Goal: Task Accomplishment & Management: Manage account settings

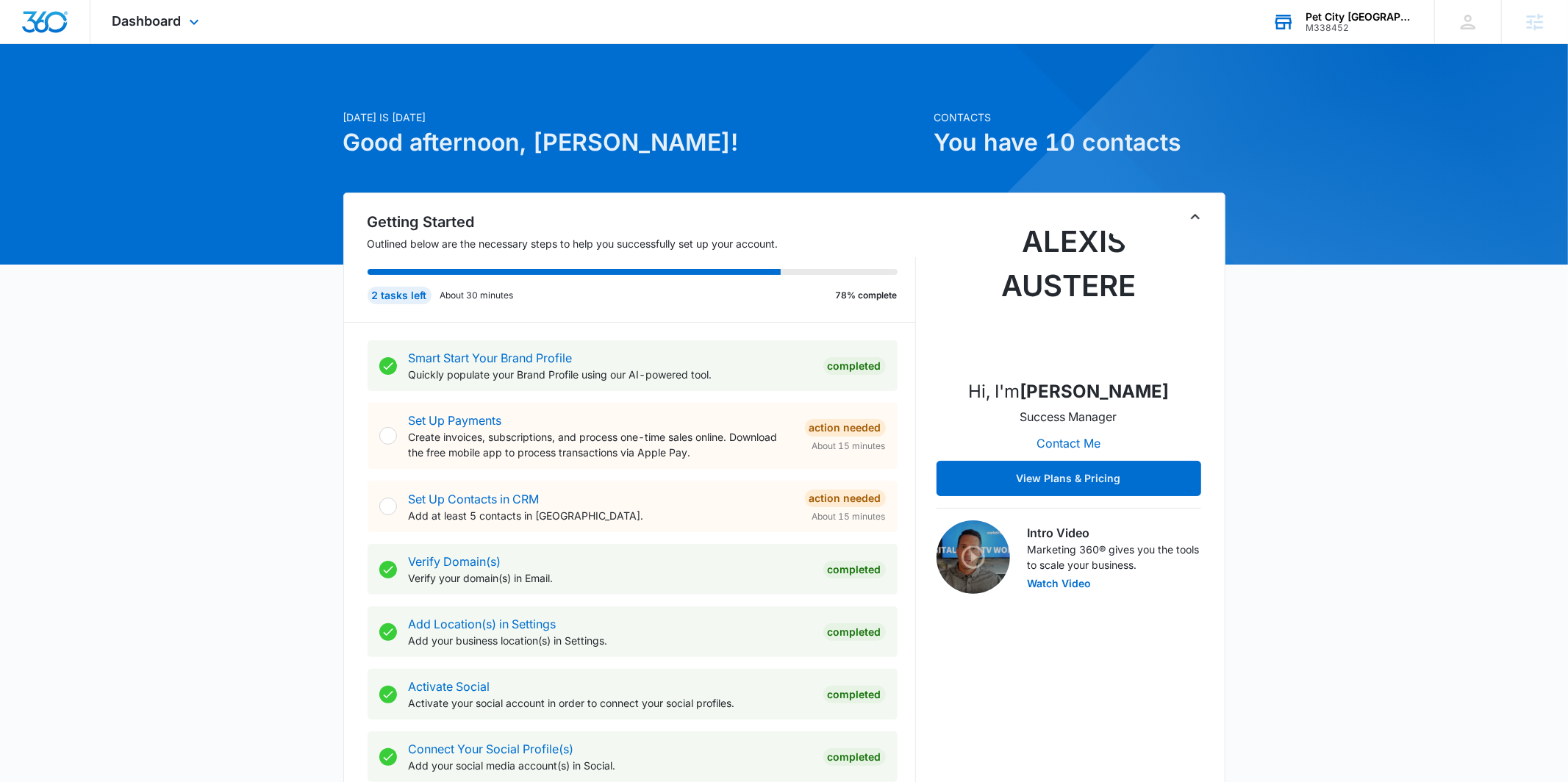
click at [1361, 33] on div "Pet City Houston M338452 Your Accounts View All" at bounding box center [1342, 22] width 184 height 43
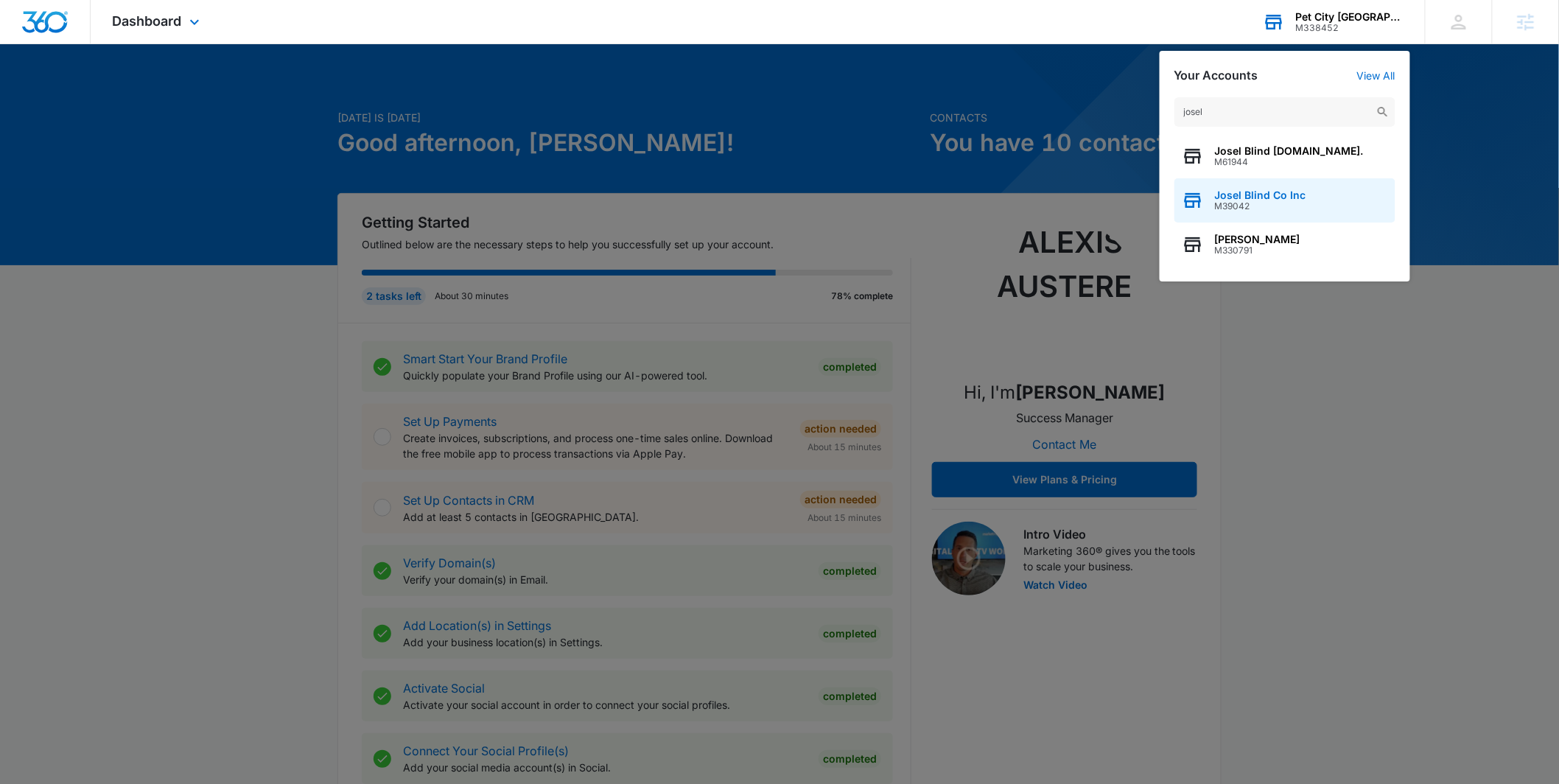
type input "josel"
click at [1227, 194] on span "Josel Blind Co Inc" at bounding box center [1261, 195] width 92 height 12
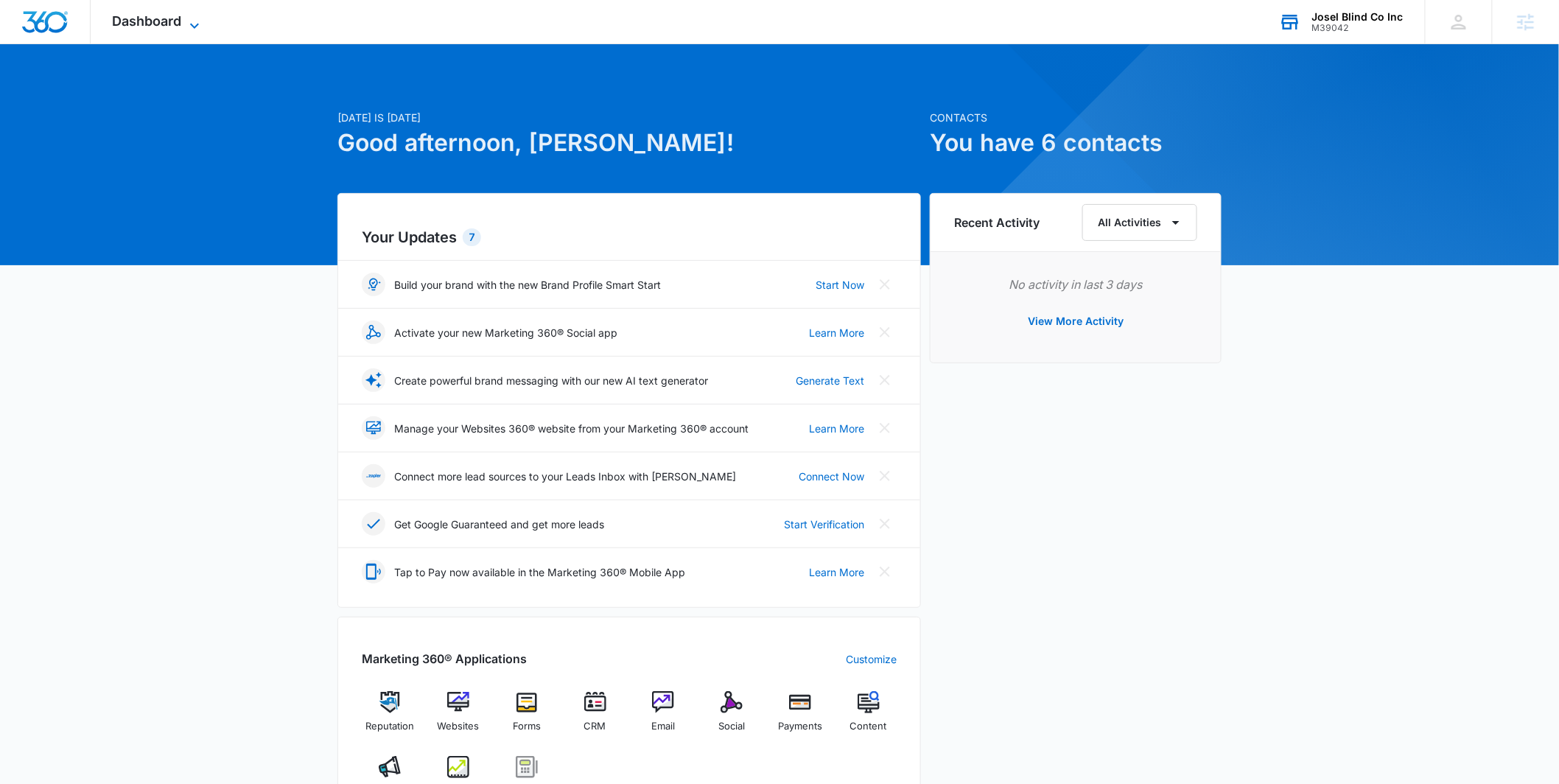
click at [172, 17] on span "Dashboard" at bounding box center [147, 21] width 69 height 16
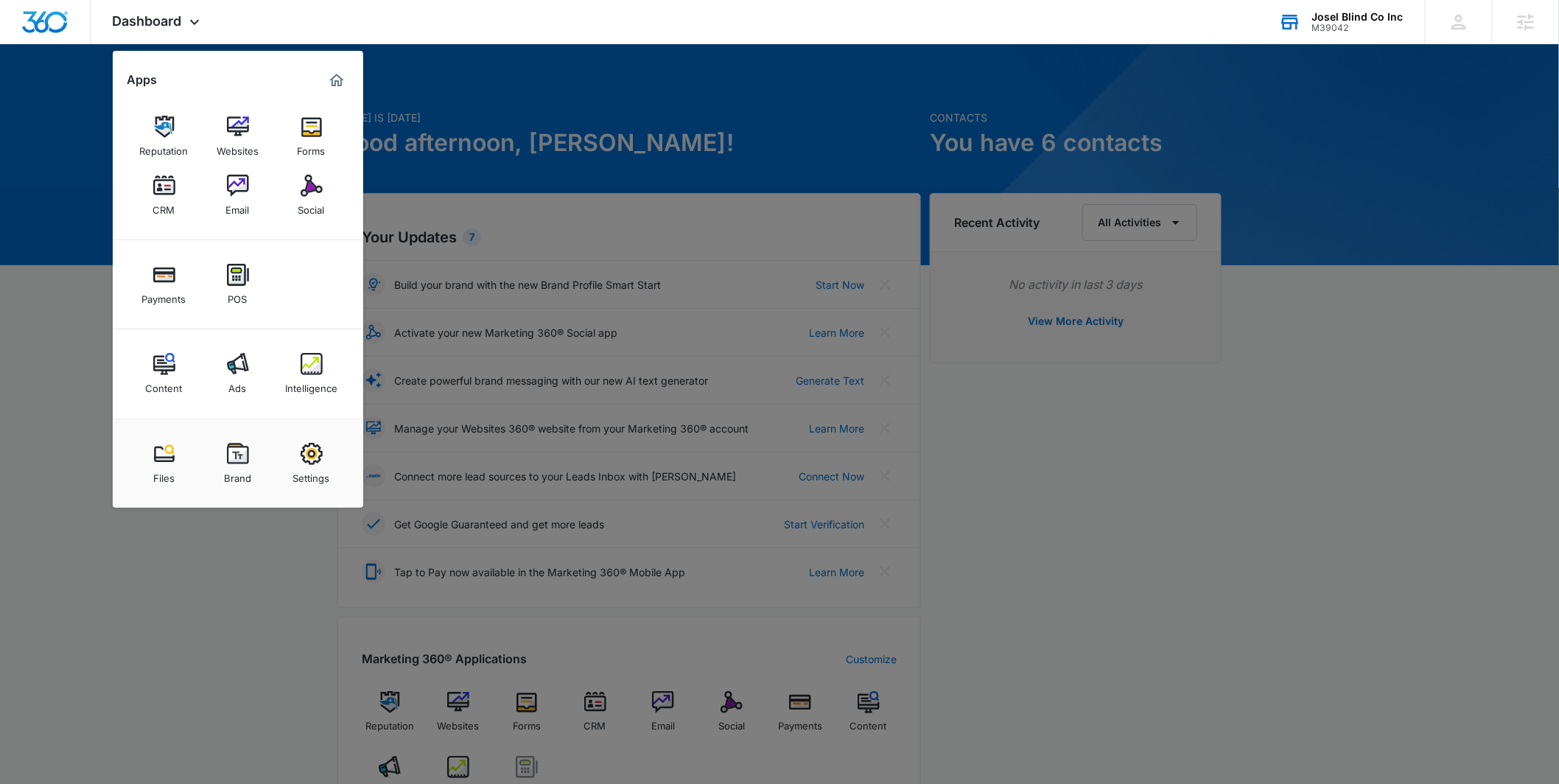
click at [257, 372] on link "Ads" at bounding box center [238, 373] width 56 height 56
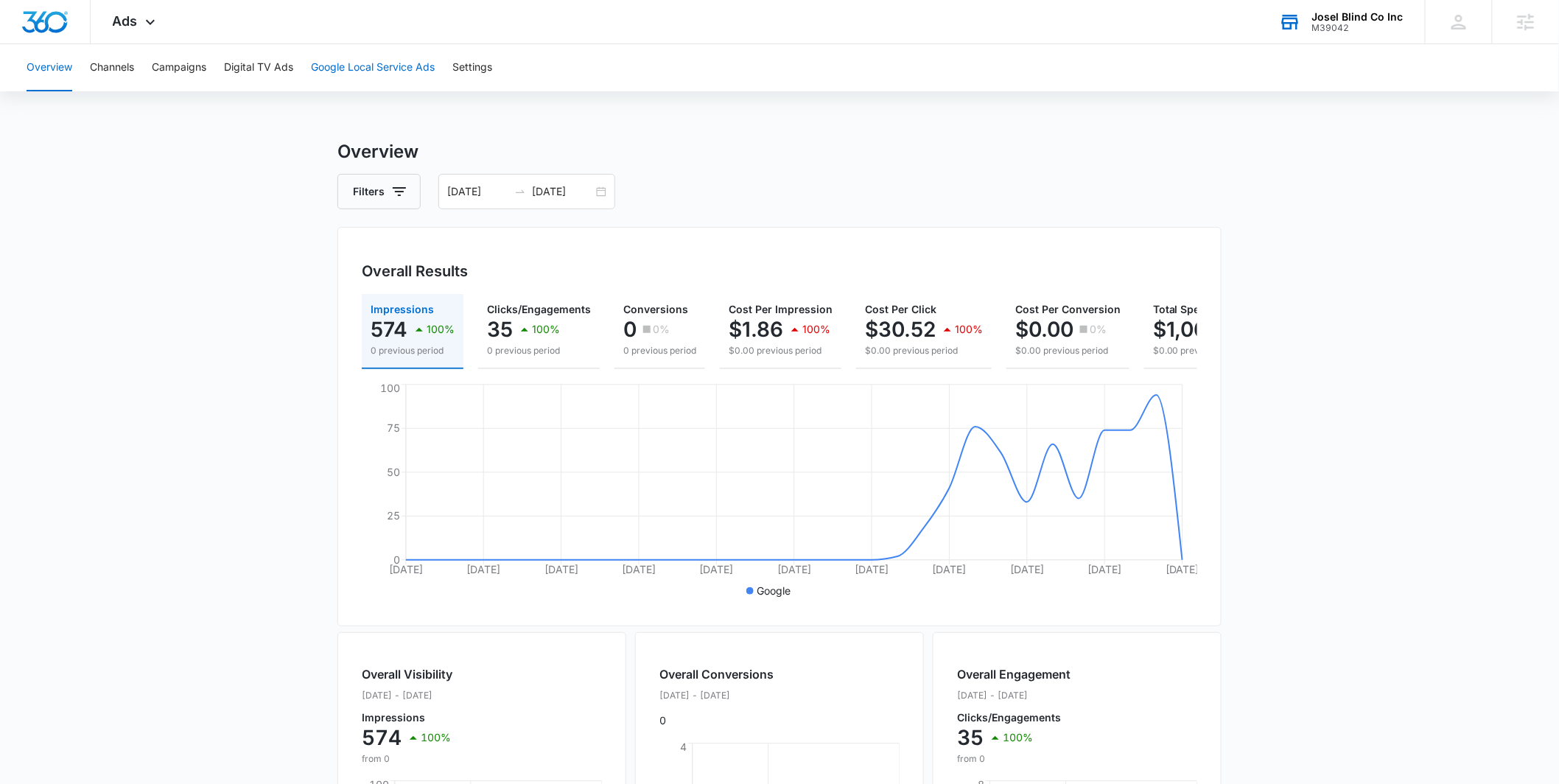
click at [326, 74] on button "Google Local Service Ads" at bounding box center [373, 67] width 124 height 48
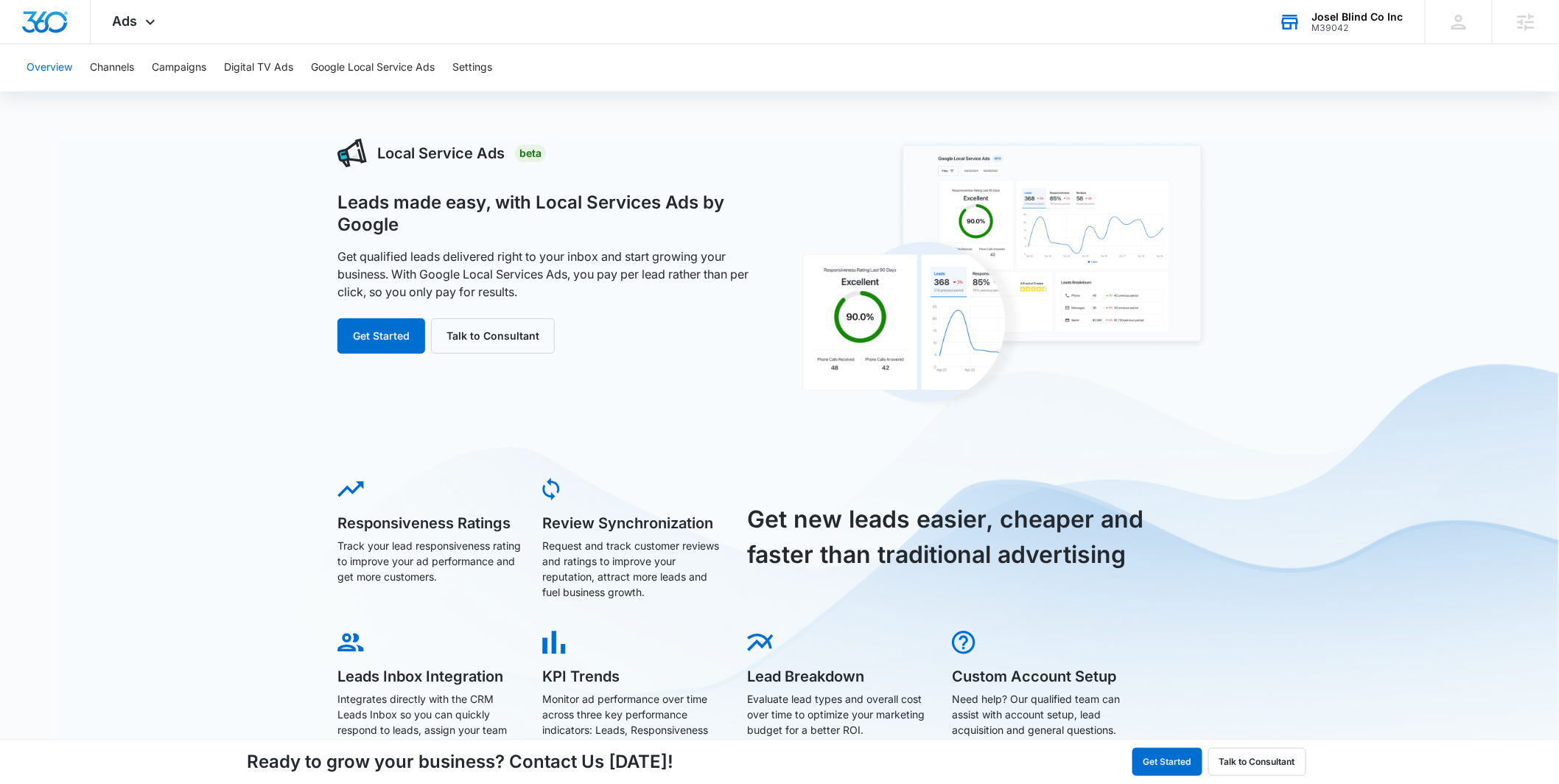
click at [57, 65] on button "Overview" at bounding box center [49, 67] width 46 height 48
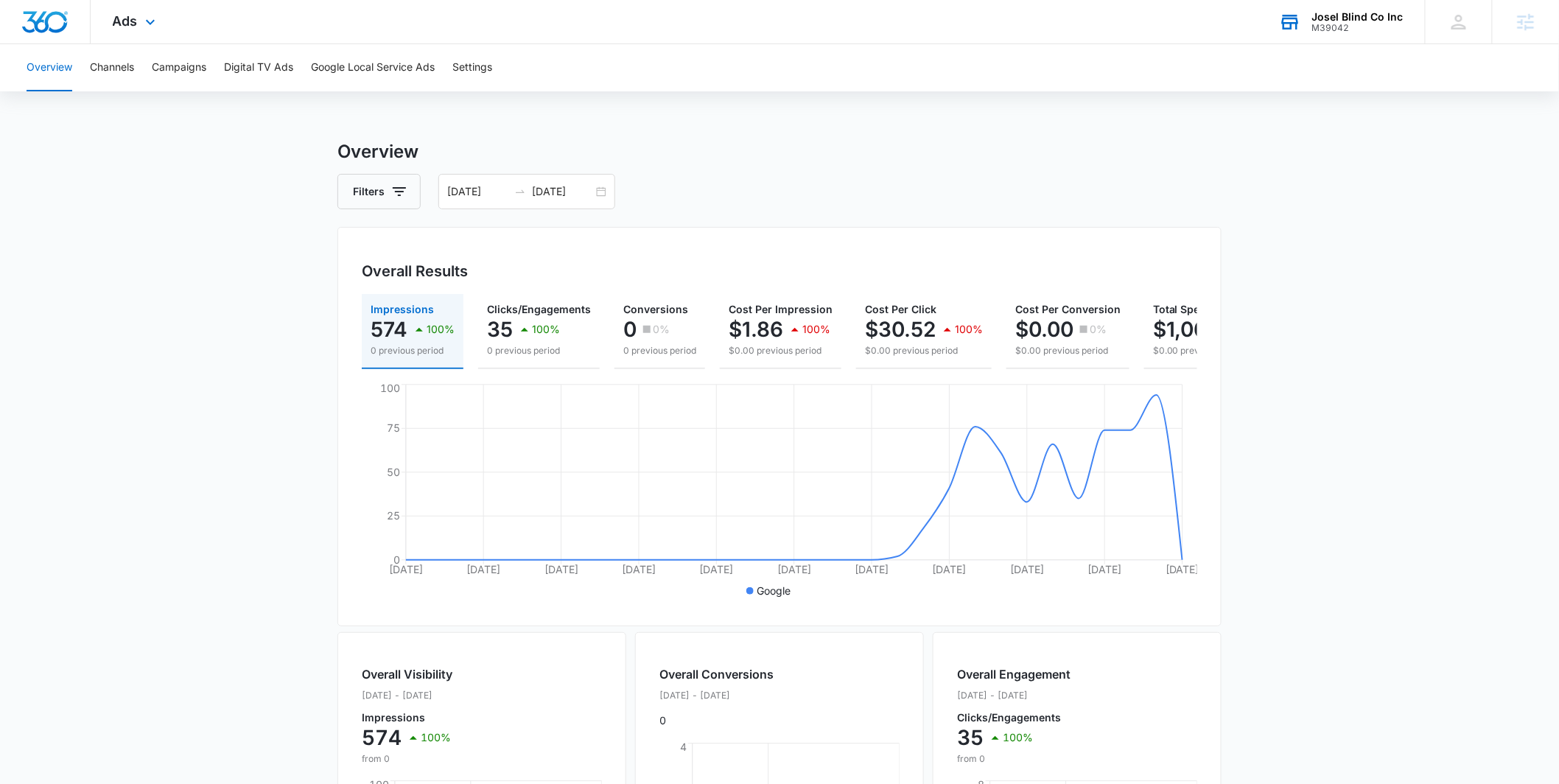
click at [137, 21] on div "Ads Apps Reputation Websites Forms CRM Email Social Payments POS Content Ads In…" at bounding box center [136, 22] width 91 height 43
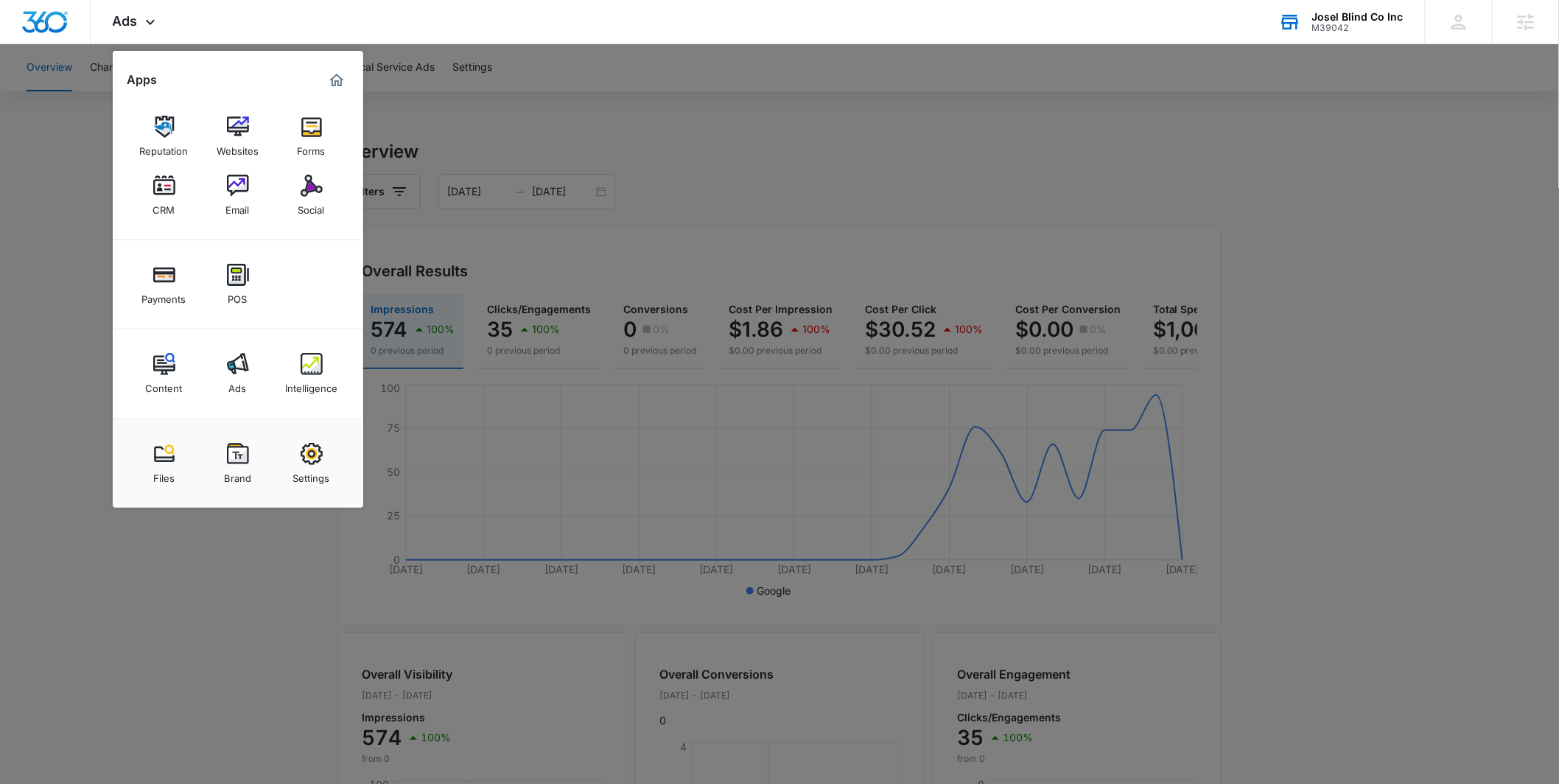
click at [303, 360] on img at bounding box center [312, 364] width 22 height 22
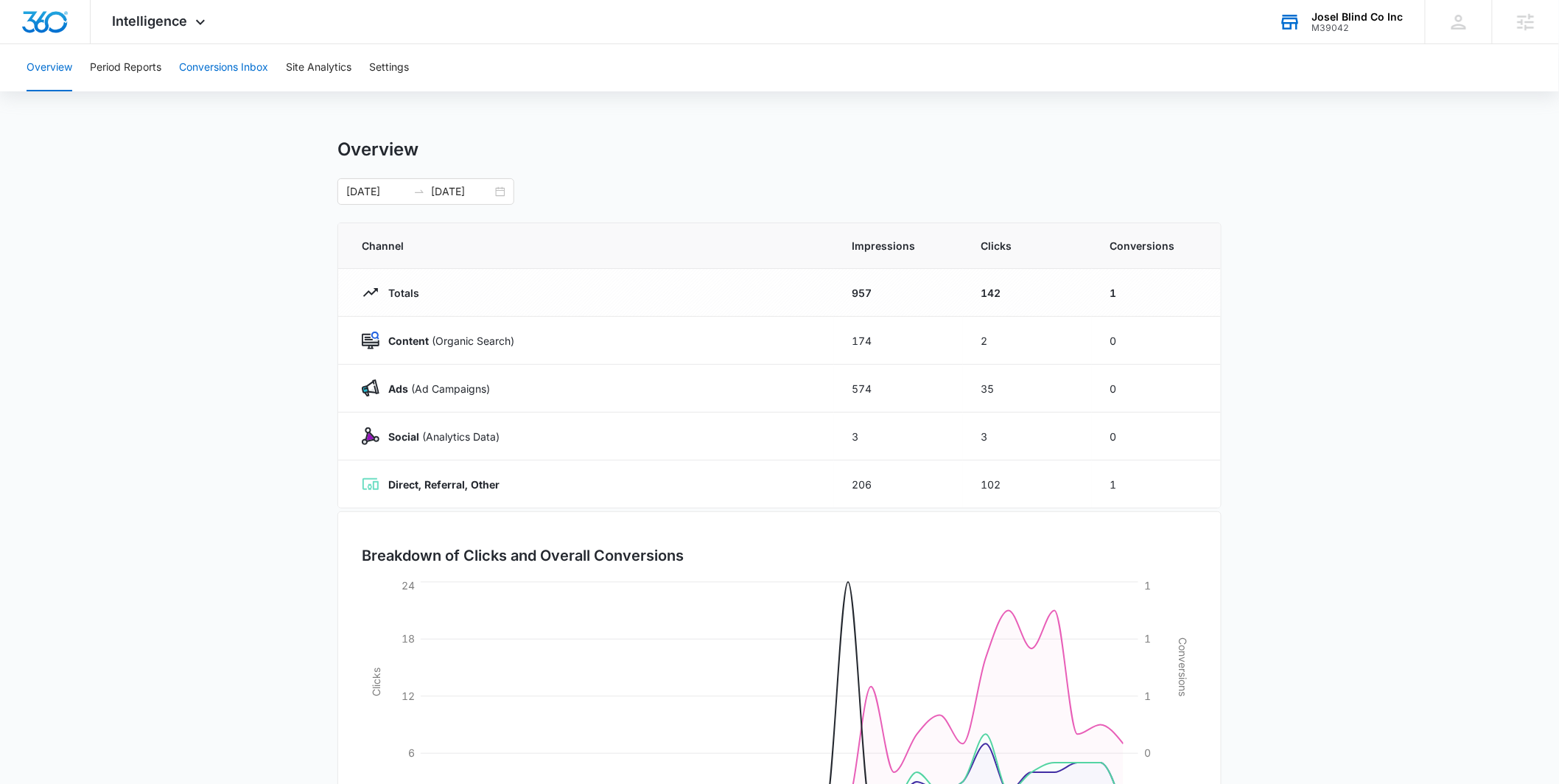
click at [211, 74] on button "Conversions Inbox" at bounding box center [223, 67] width 89 height 48
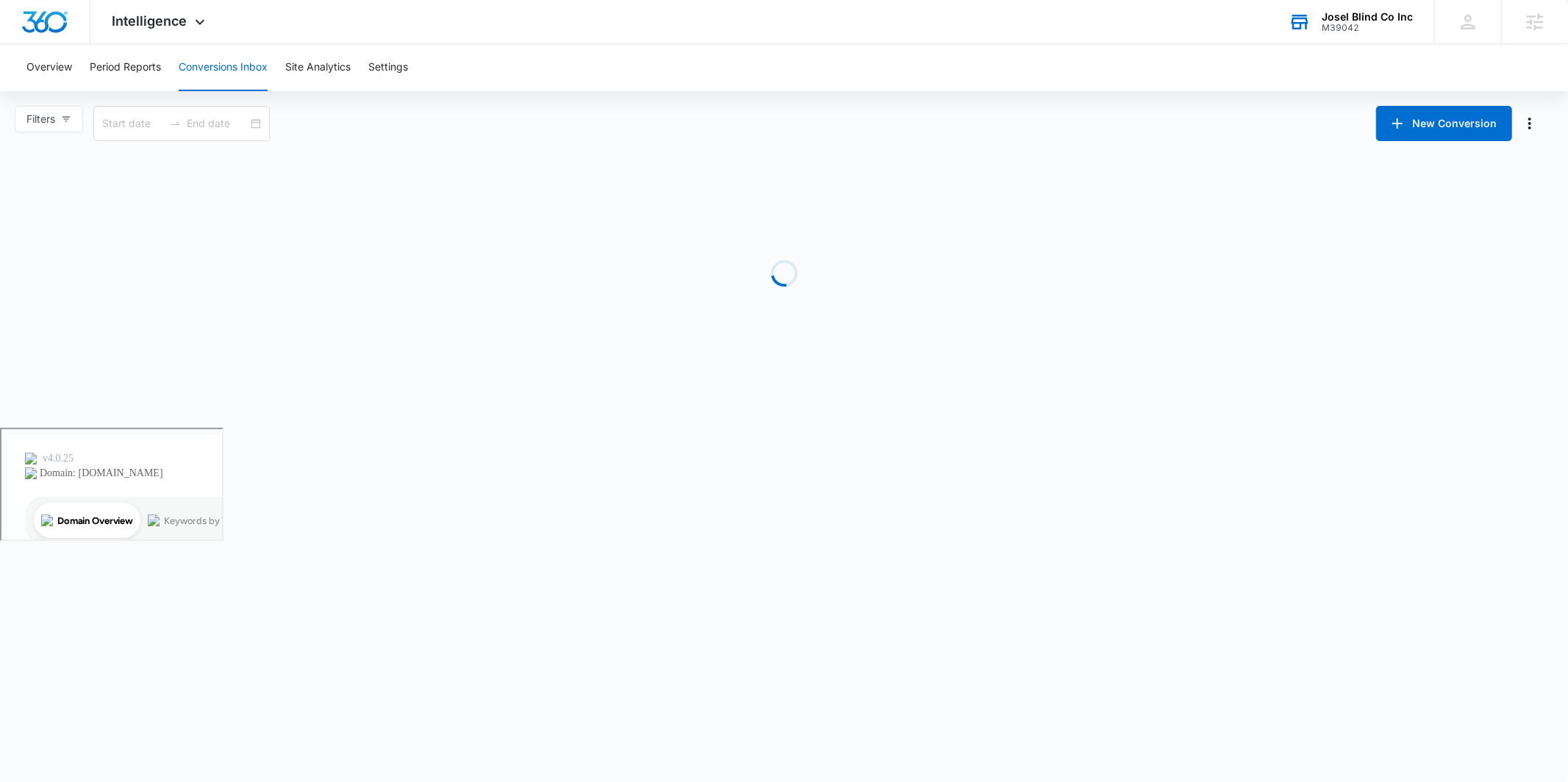
type input "[DATE]"
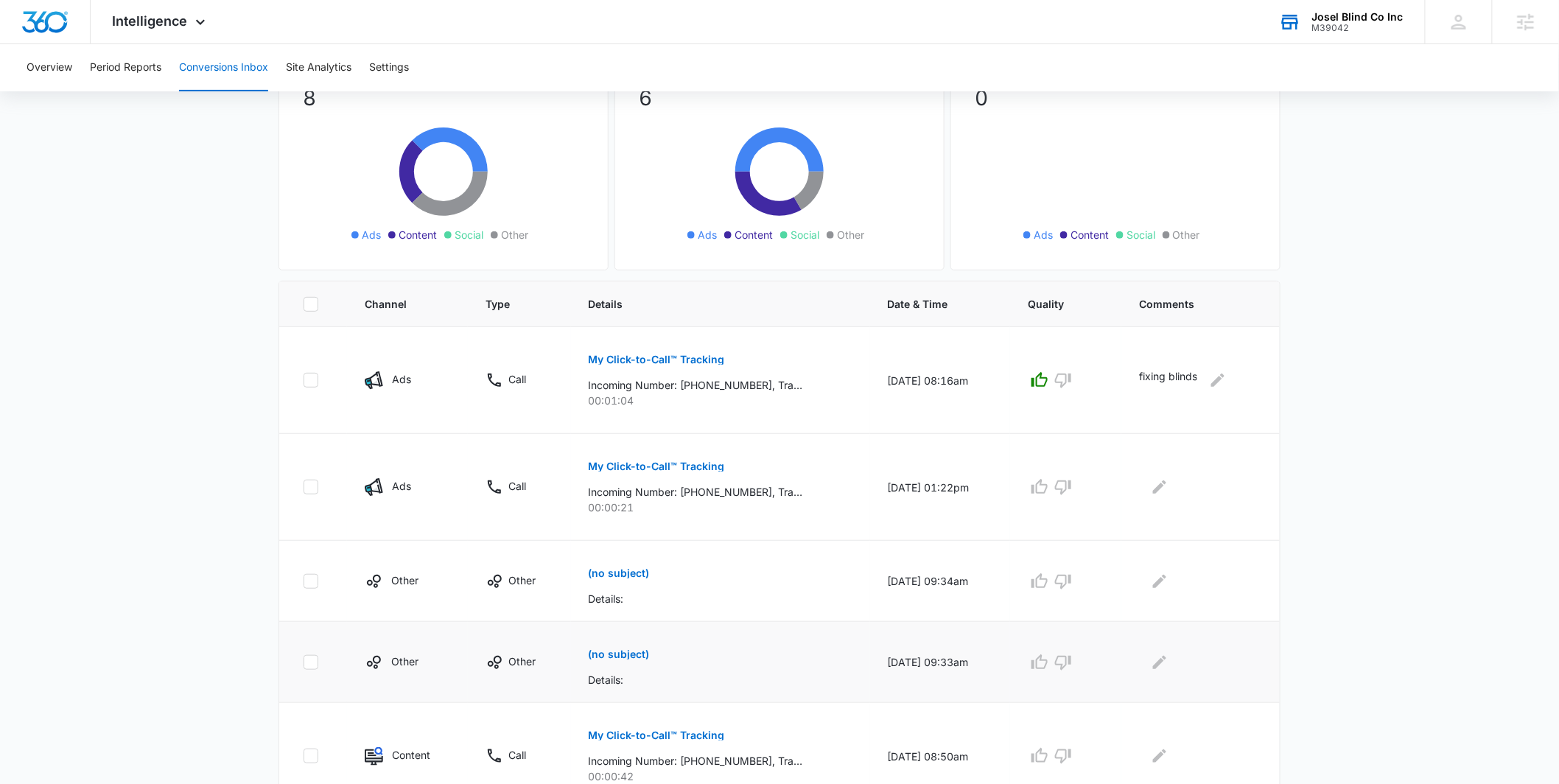
scroll to position [108, 0]
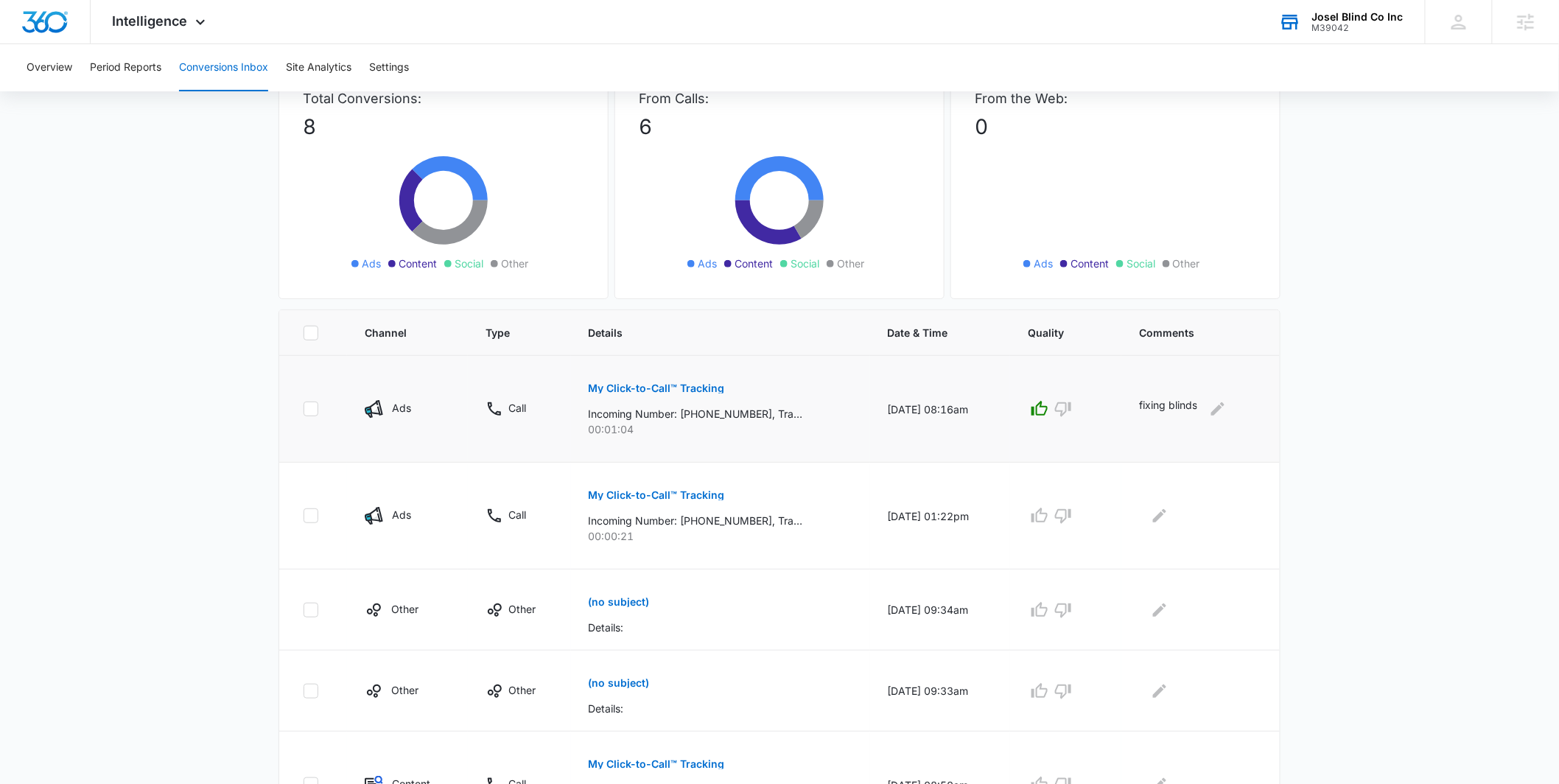
click at [665, 384] on p "My Click-to-Call™ Tracking" at bounding box center [657, 388] width 137 height 10
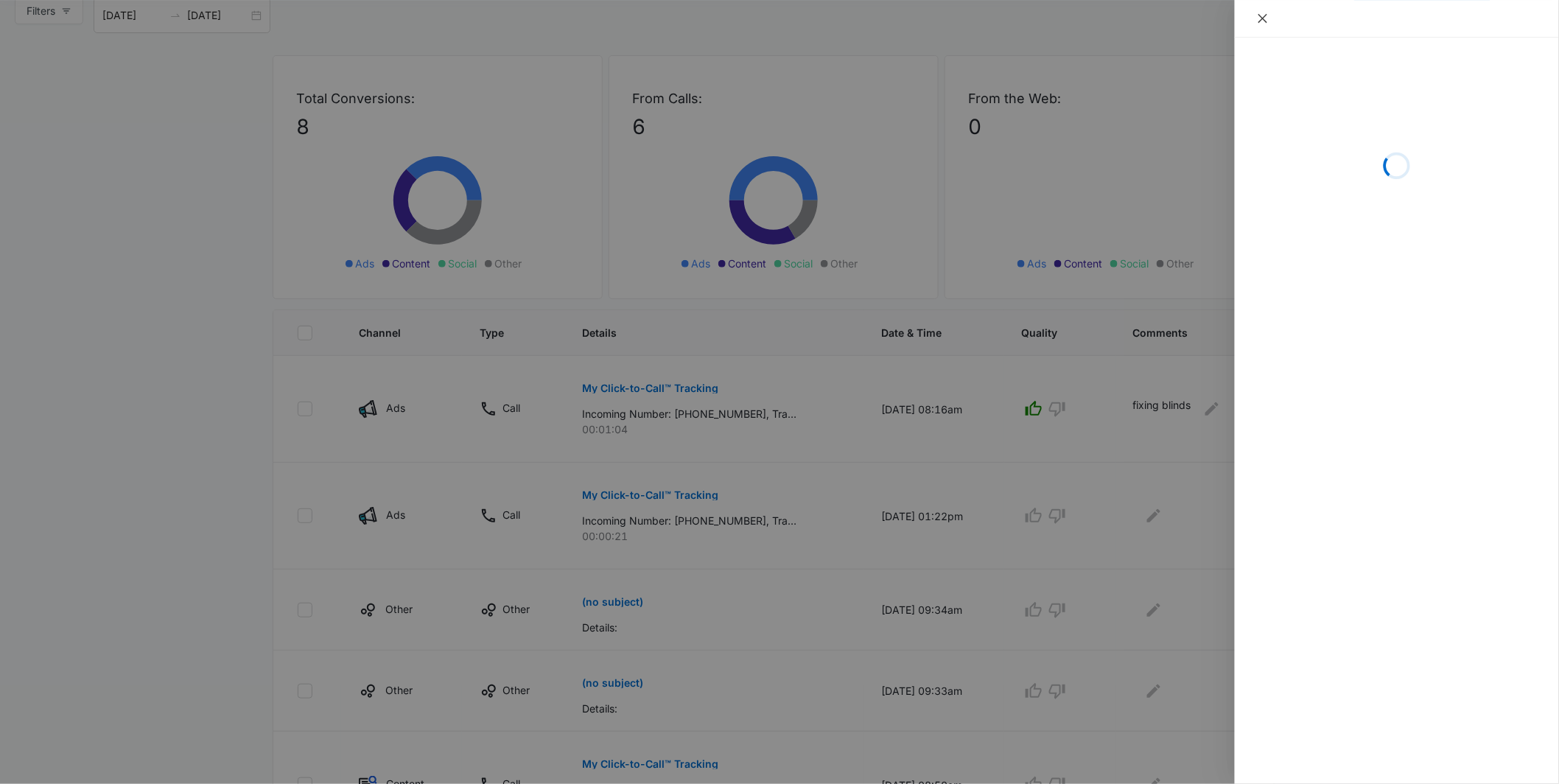
click at [1256, 16] on button "Close" at bounding box center [1263, 18] width 21 height 13
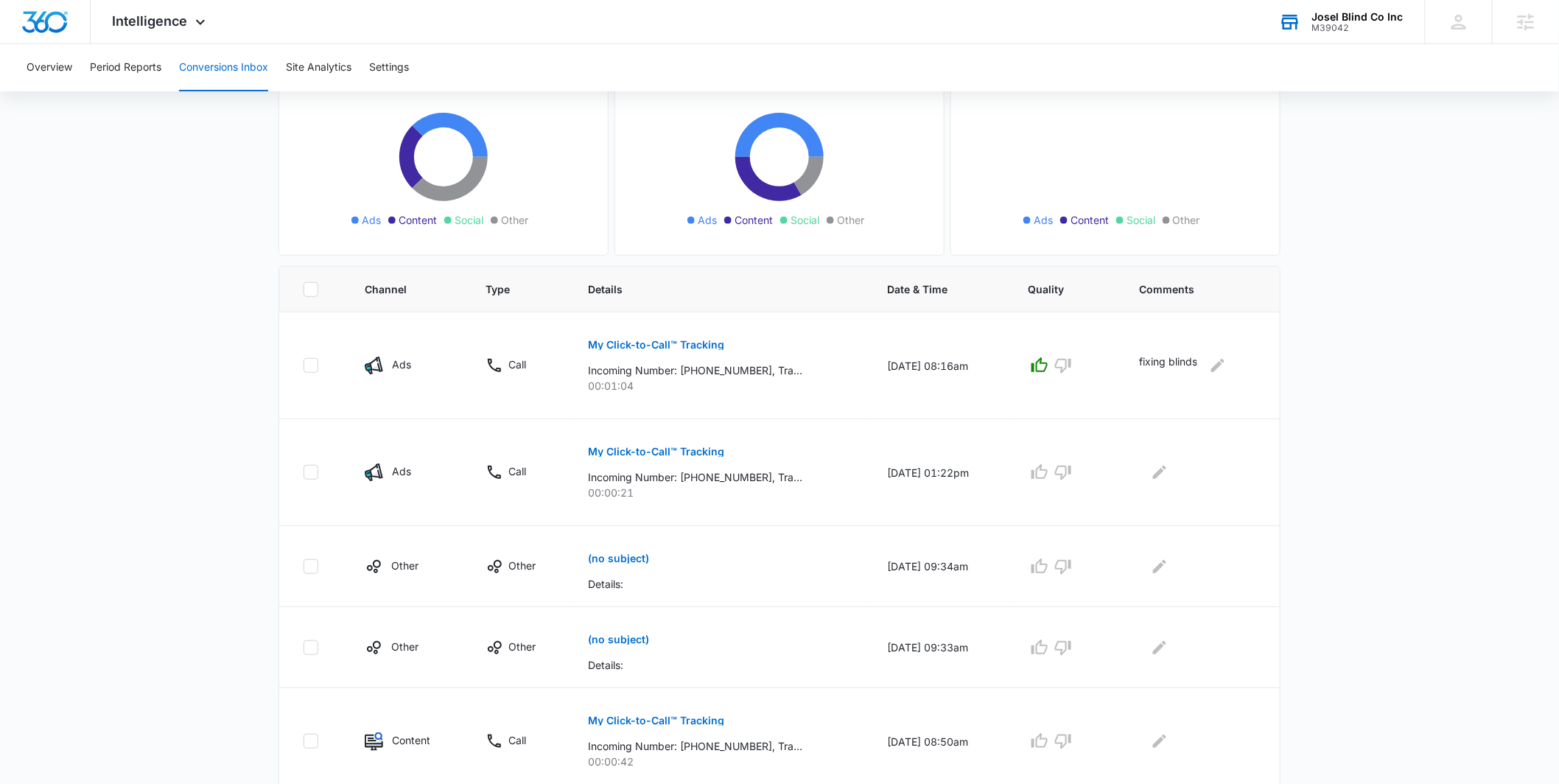
scroll to position [230, 0]
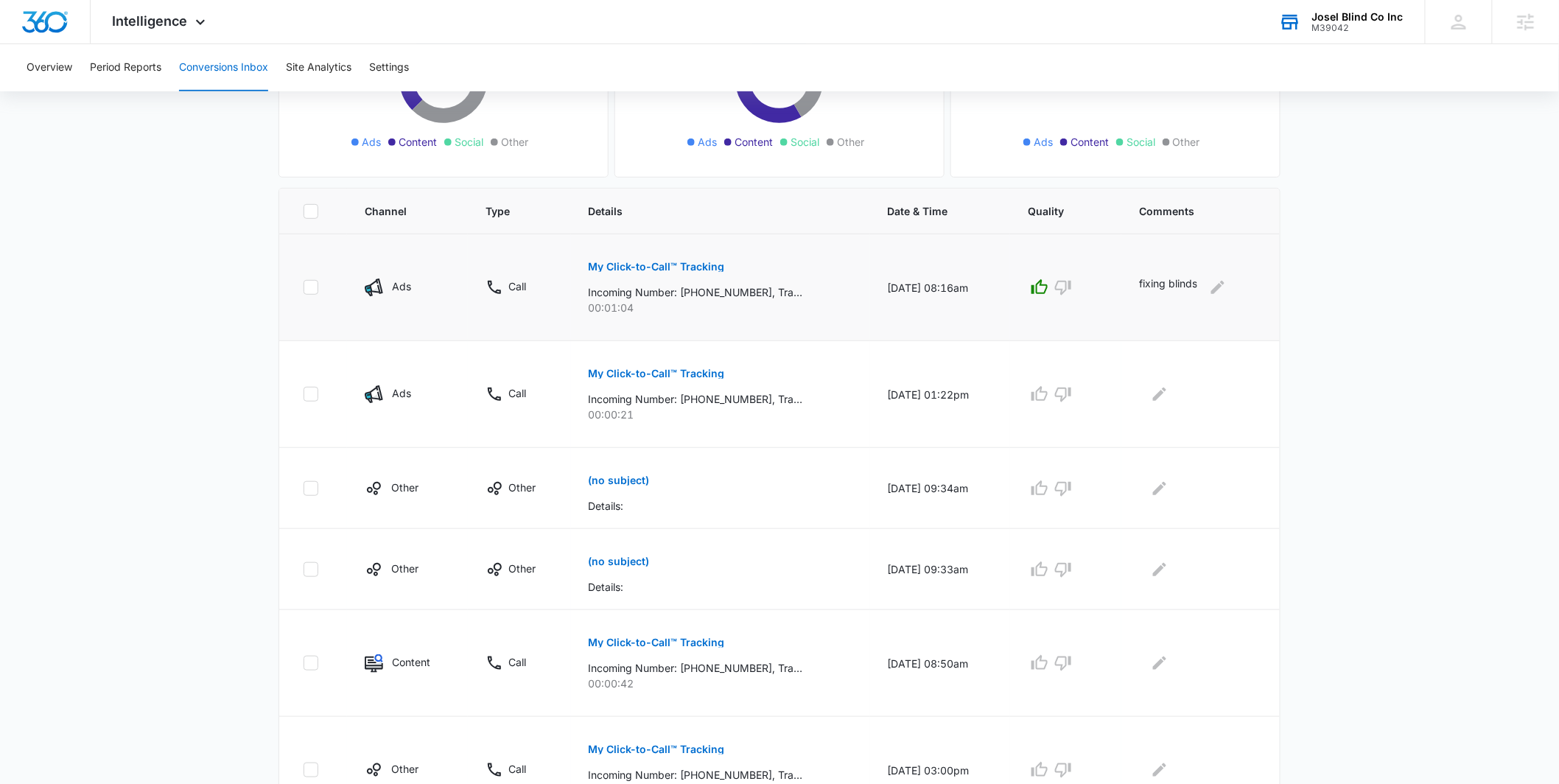
drag, startPoint x: 978, startPoint y: 287, endPoint x: 863, endPoint y: 284, distance: 115.0
click at [871, 284] on td "10/03/25 at 08:16am" at bounding box center [941, 288] width 141 height 107
click at [155, 262] on main "Filters 09/07/2025 10/07/2025 New Conversion Total Conversions: 8 Ads Content S…" at bounding box center [779, 474] width 1559 height 1195
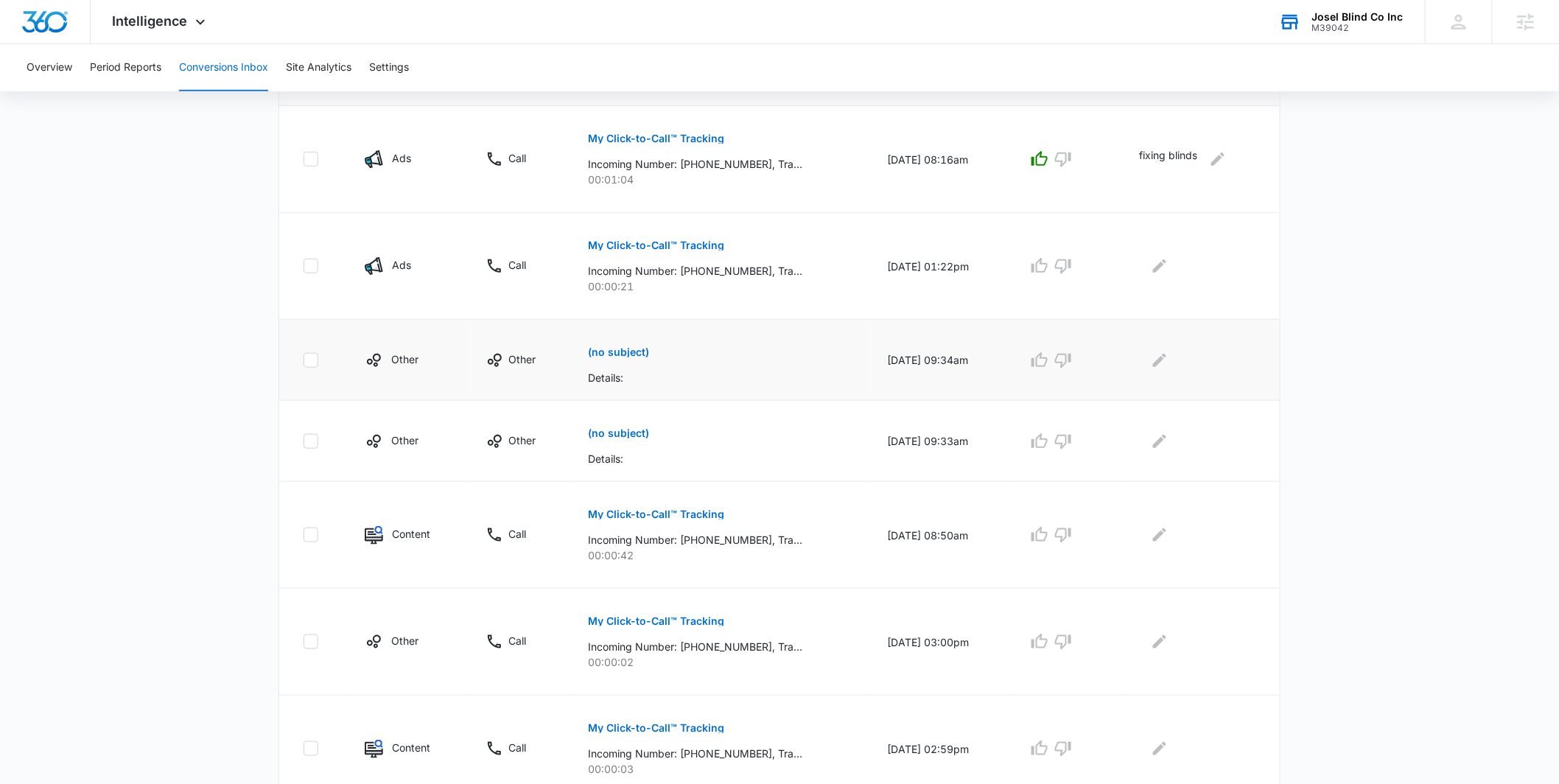
scroll to position [377, 0]
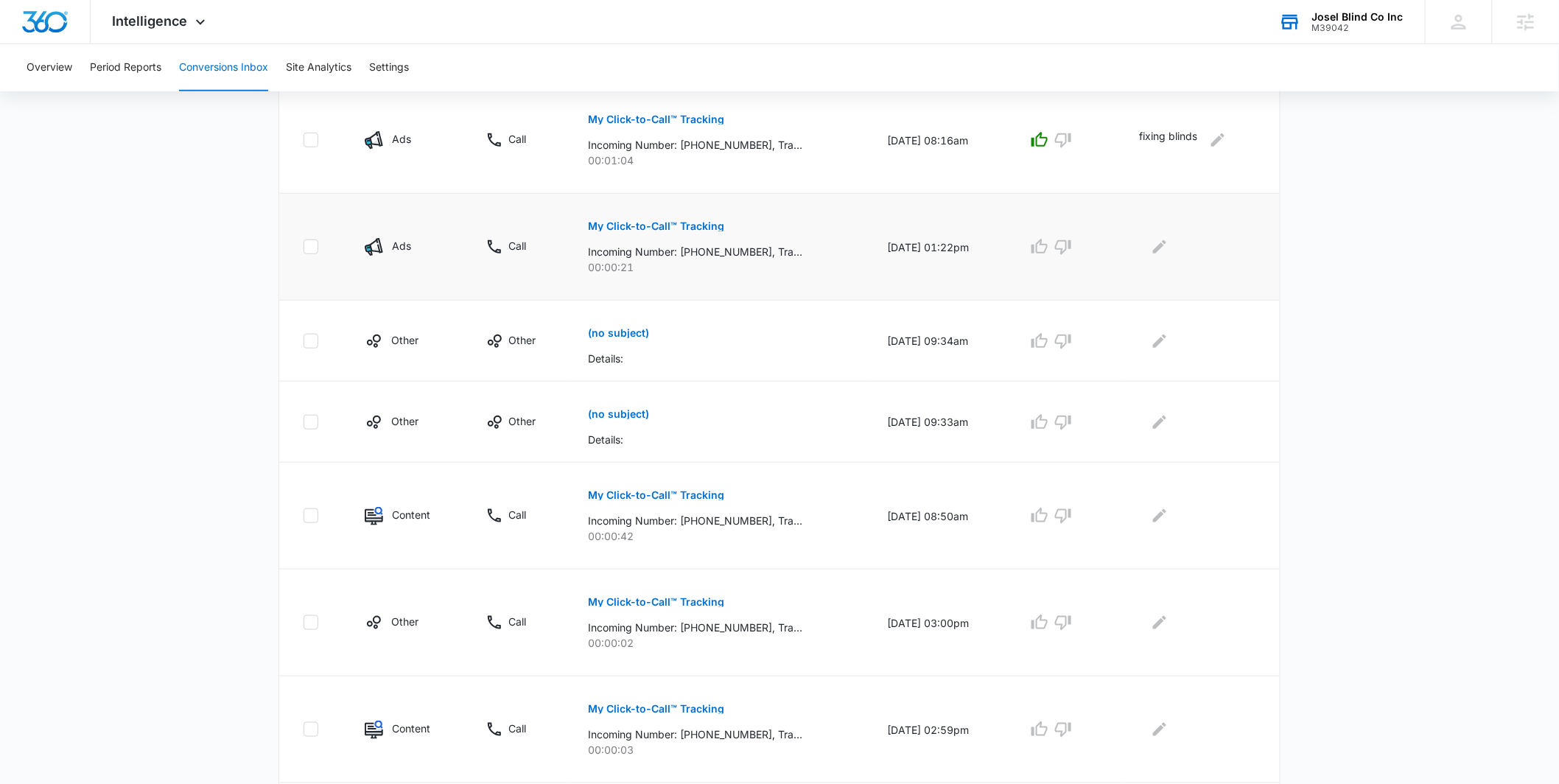
drag, startPoint x: 982, startPoint y: 247, endPoint x: 855, endPoint y: 248, distance: 127.0
click at [871, 248] on td "10/02/25 at 01:22pm" at bounding box center [941, 247] width 141 height 107
click at [179, 259] on main "Filters 09/07/2025 10/07/2025 New Conversion Total Conversions: 8 Ads Content S…" at bounding box center [779, 326] width 1559 height 1195
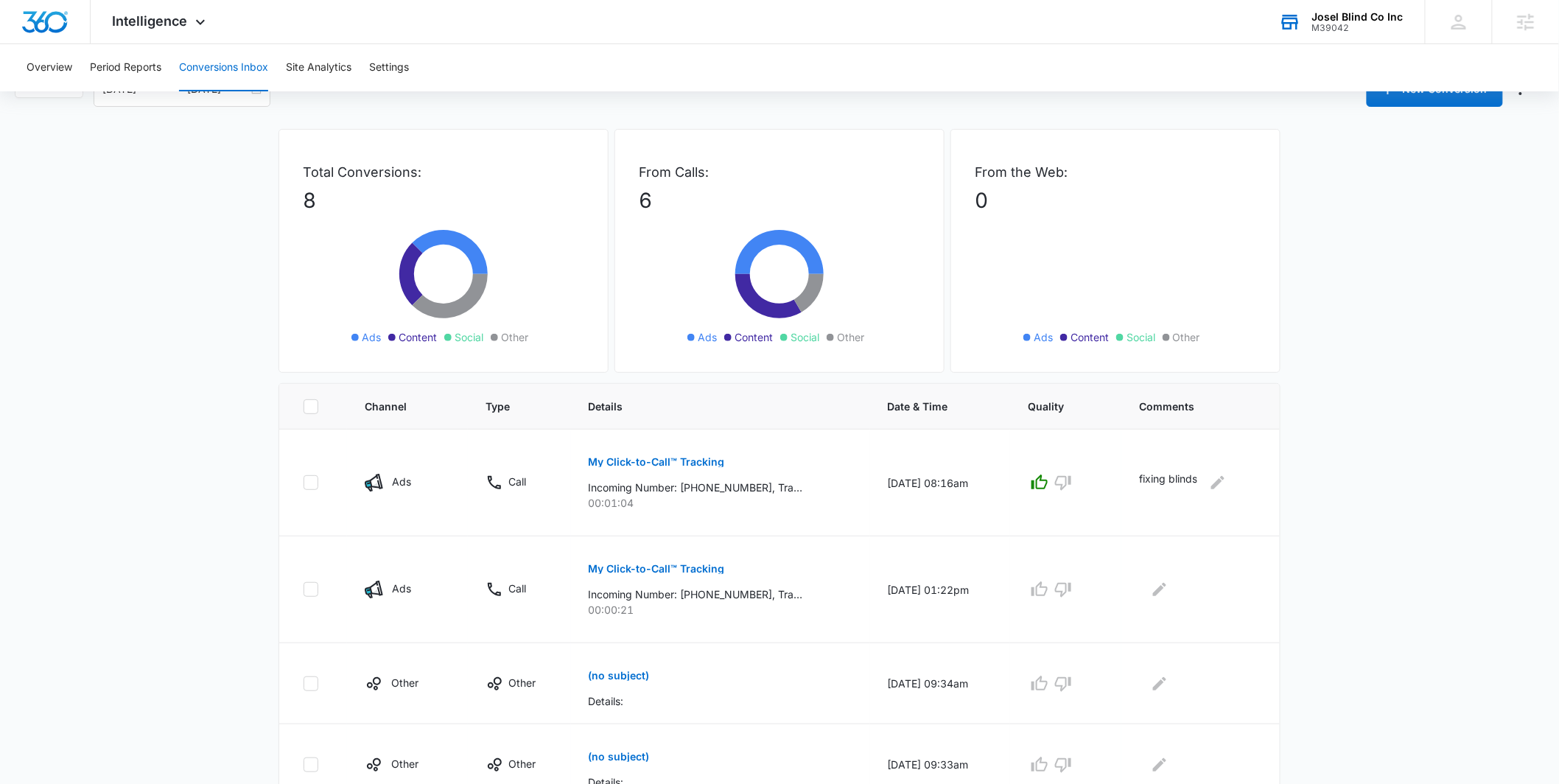
scroll to position [0, 0]
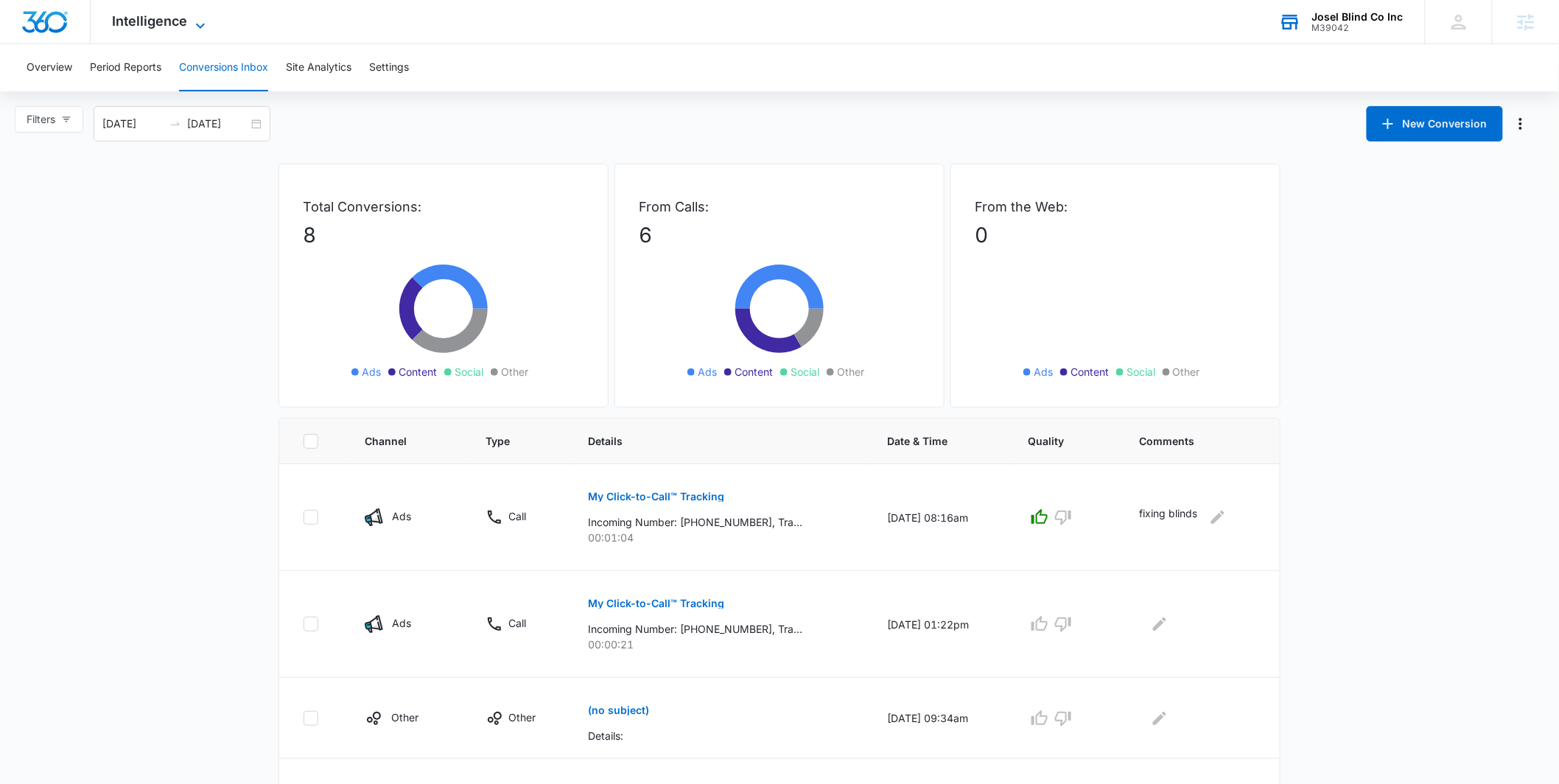
click at [202, 17] on icon at bounding box center [201, 26] width 17 height 17
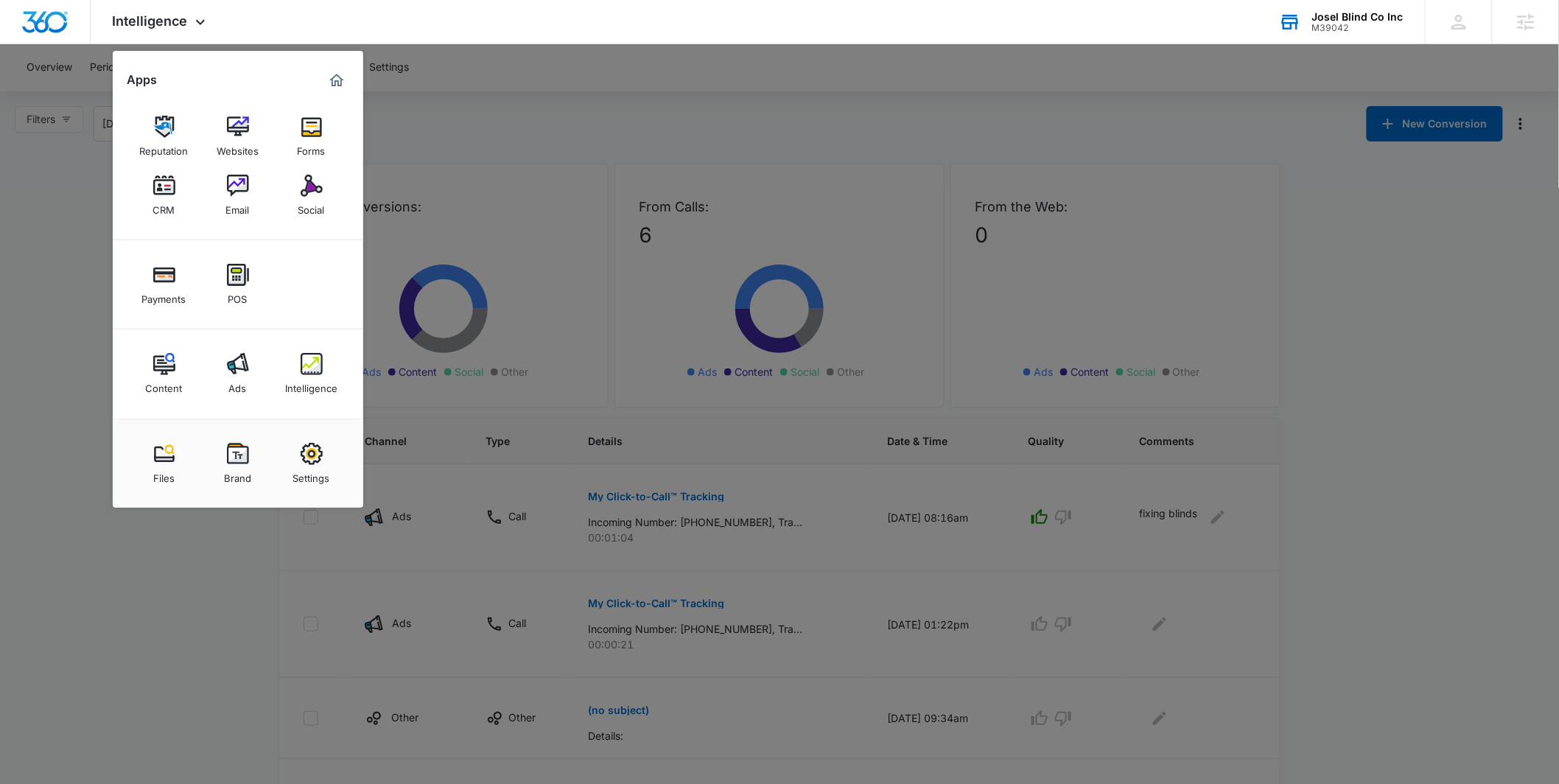
click at [510, 99] on div at bounding box center [779, 392] width 1559 height 784
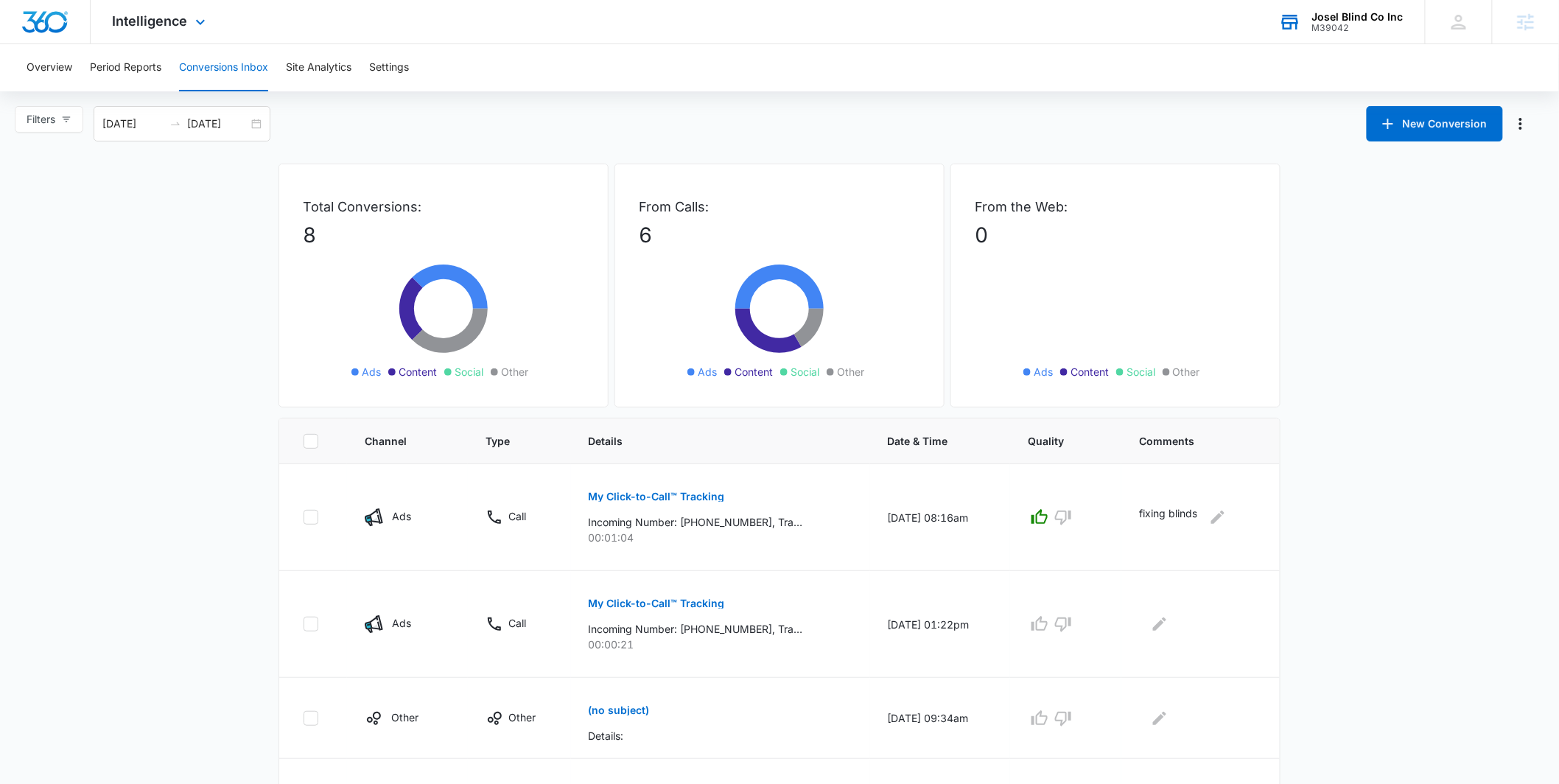
click at [189, 22] on div "Intelligence Apps Reputation Websites Forms CRM Email Social Payments POS Conte…" at bounding box center [161, 22] width 141 height 43
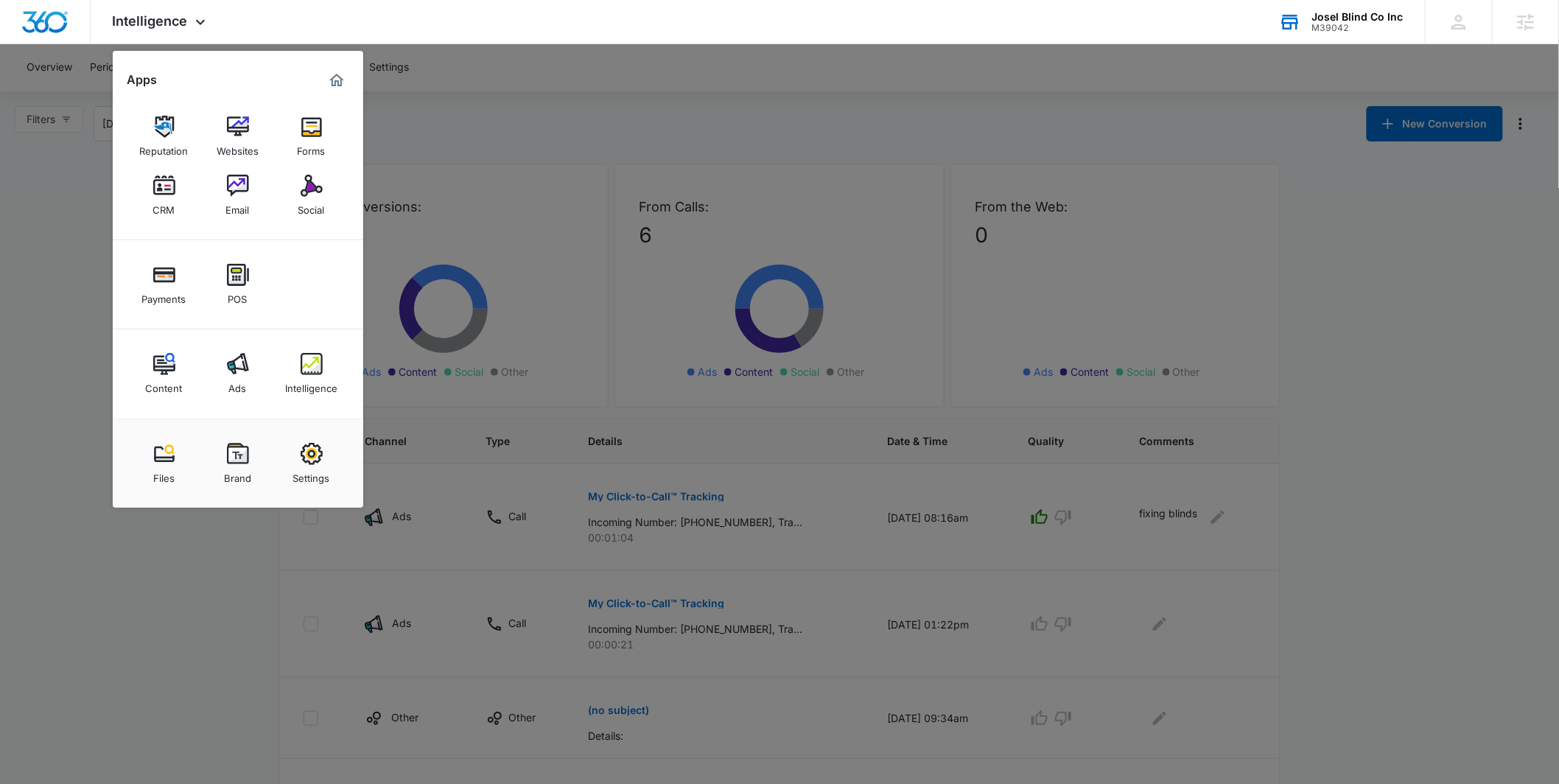
drag, startPoint x: 247, startPoint y: 379, endPoint x: 251, endPoint y: 349, distance: 30.3
click at [246, 377] on link "Ads" at bounding box center [238, 373] width 56 height 56
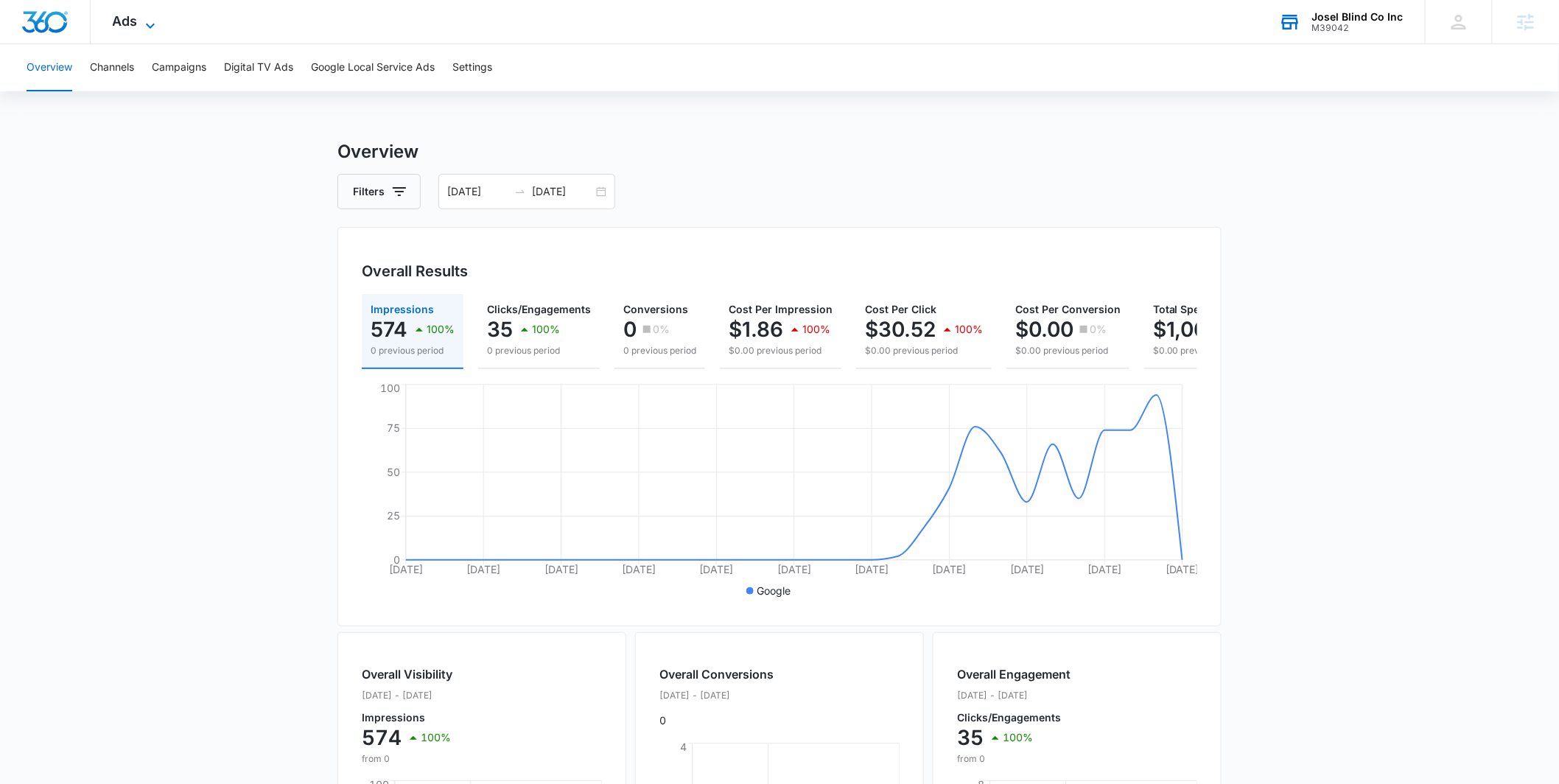
click at [153, 23] on icon at bounding box center [150, 26] width 17 height 17
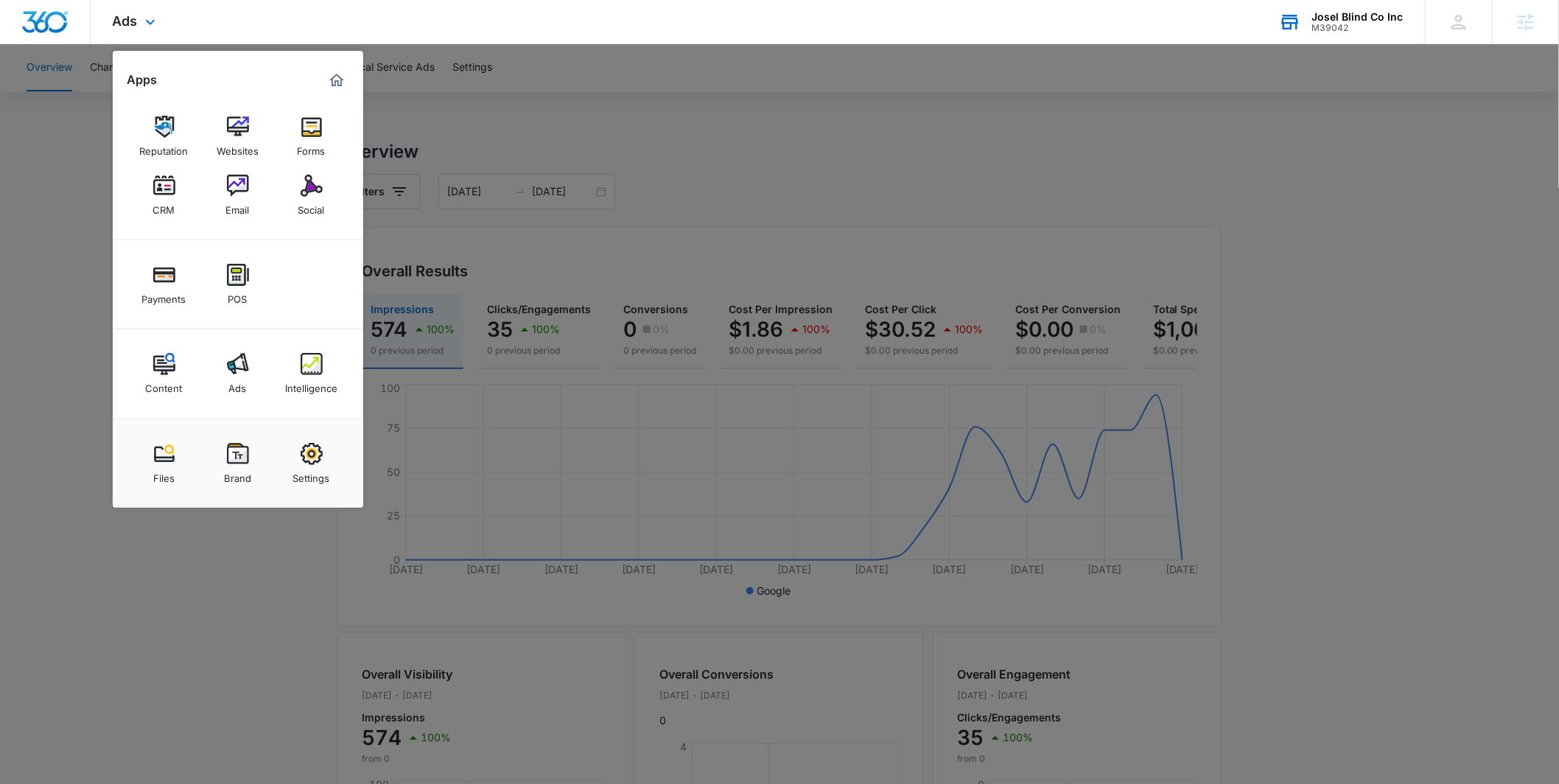
click at [140, 10] on div "Ads Apps Reputation Websites Forms CRM Email Social Payments POS Content Ads In…" at bounding box center [136, 22] width 91 height 43
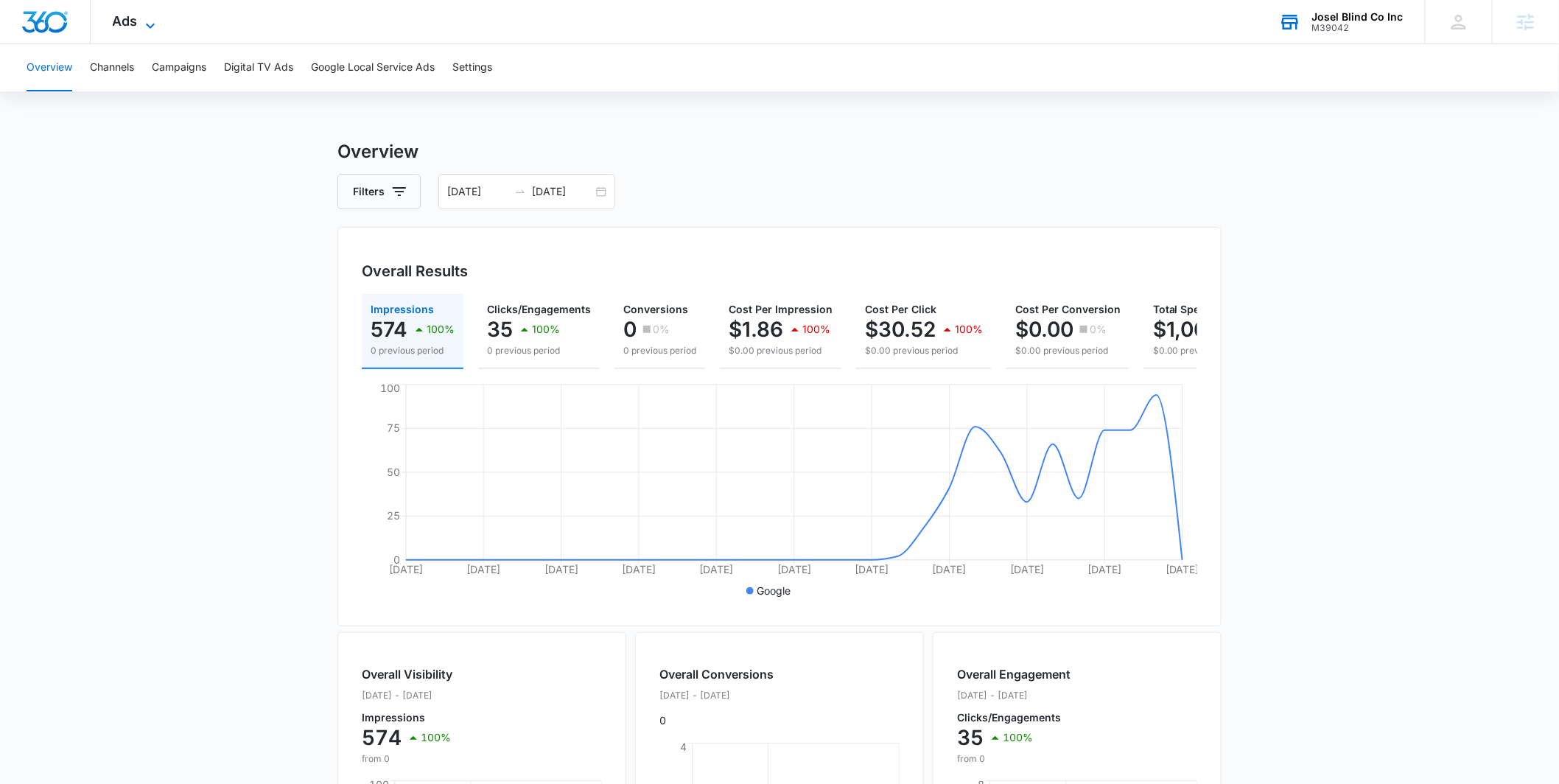
click at [152, 23] on icon at bounding box center [150, 26] width 17 height 17
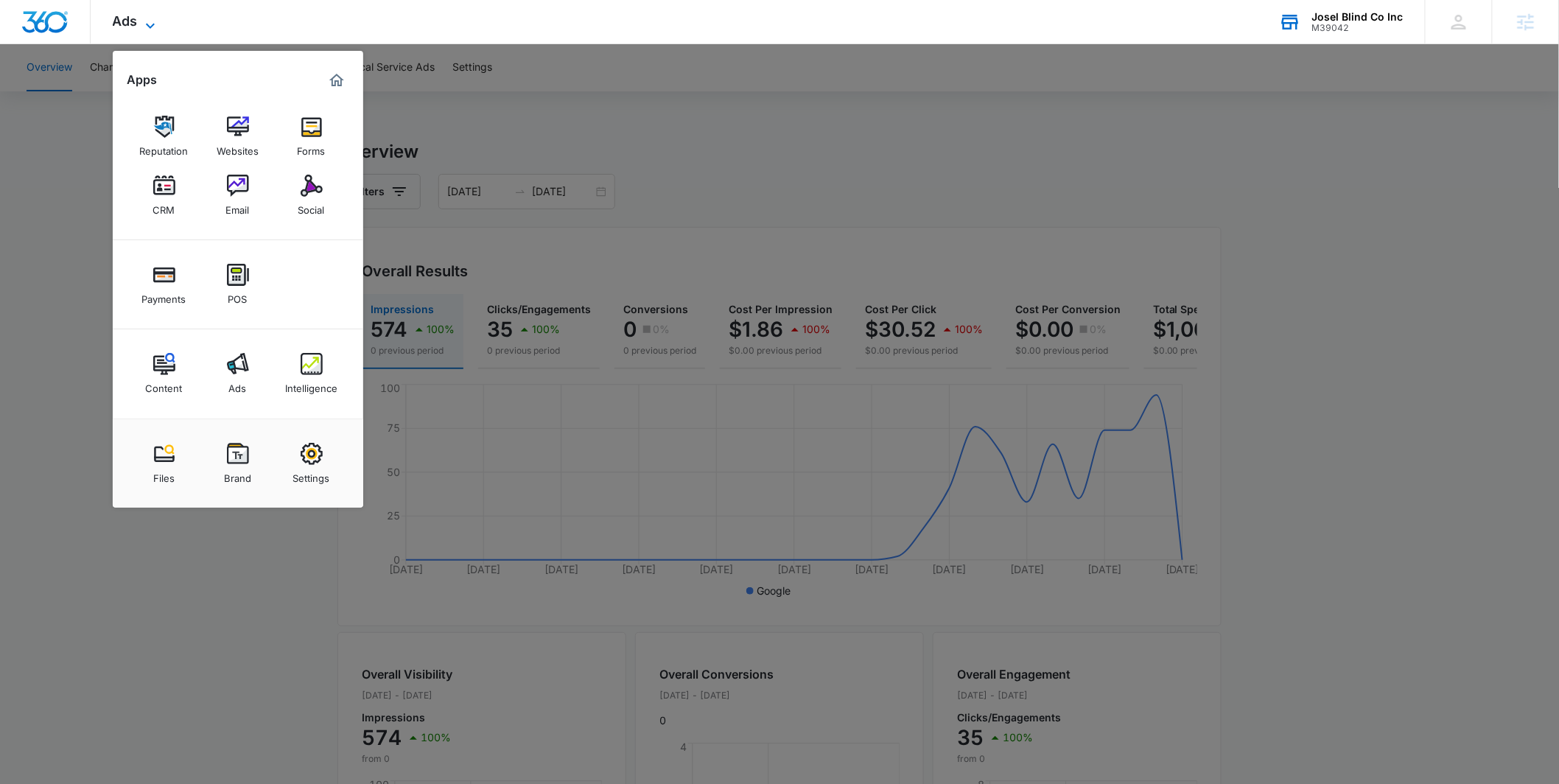
click at [151, 23] on icon at bounding box center [150, 26] width 17 height 17
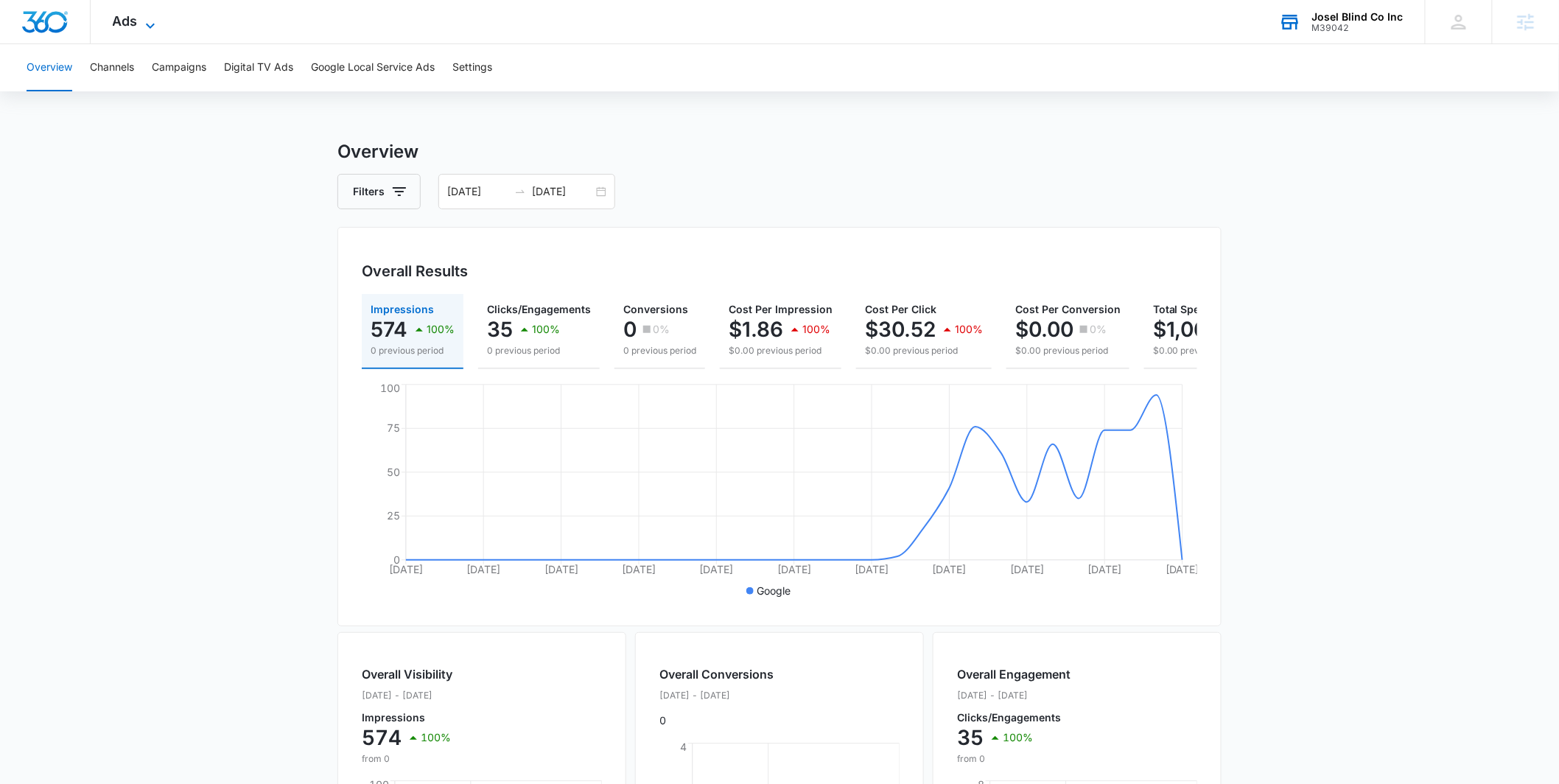
click at [142, 22] on icon at bounding box center [150, 26] width 17 height 17
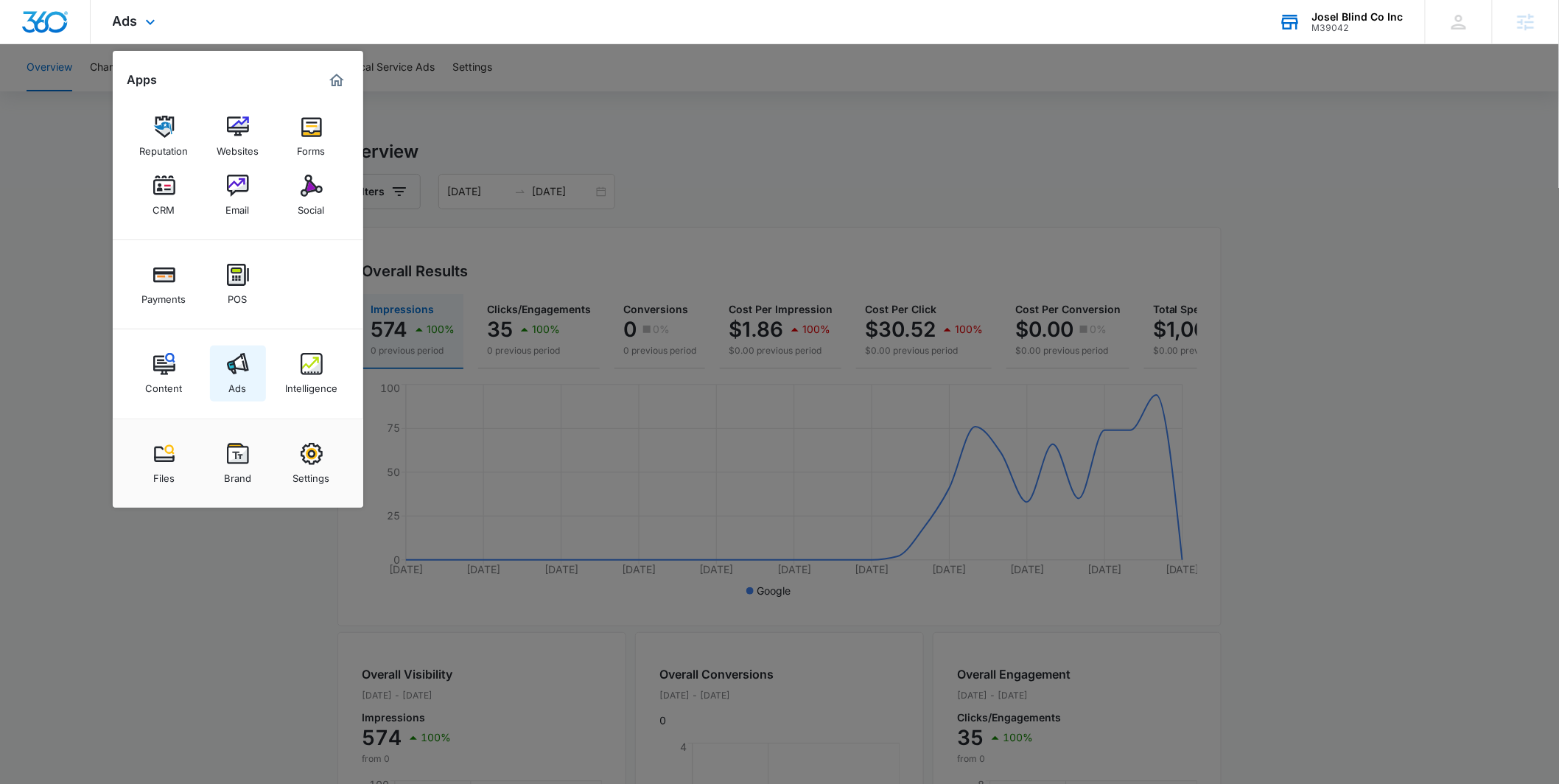
click at [231, 361] on img at bounding box center [239, 364] width 22 height 22
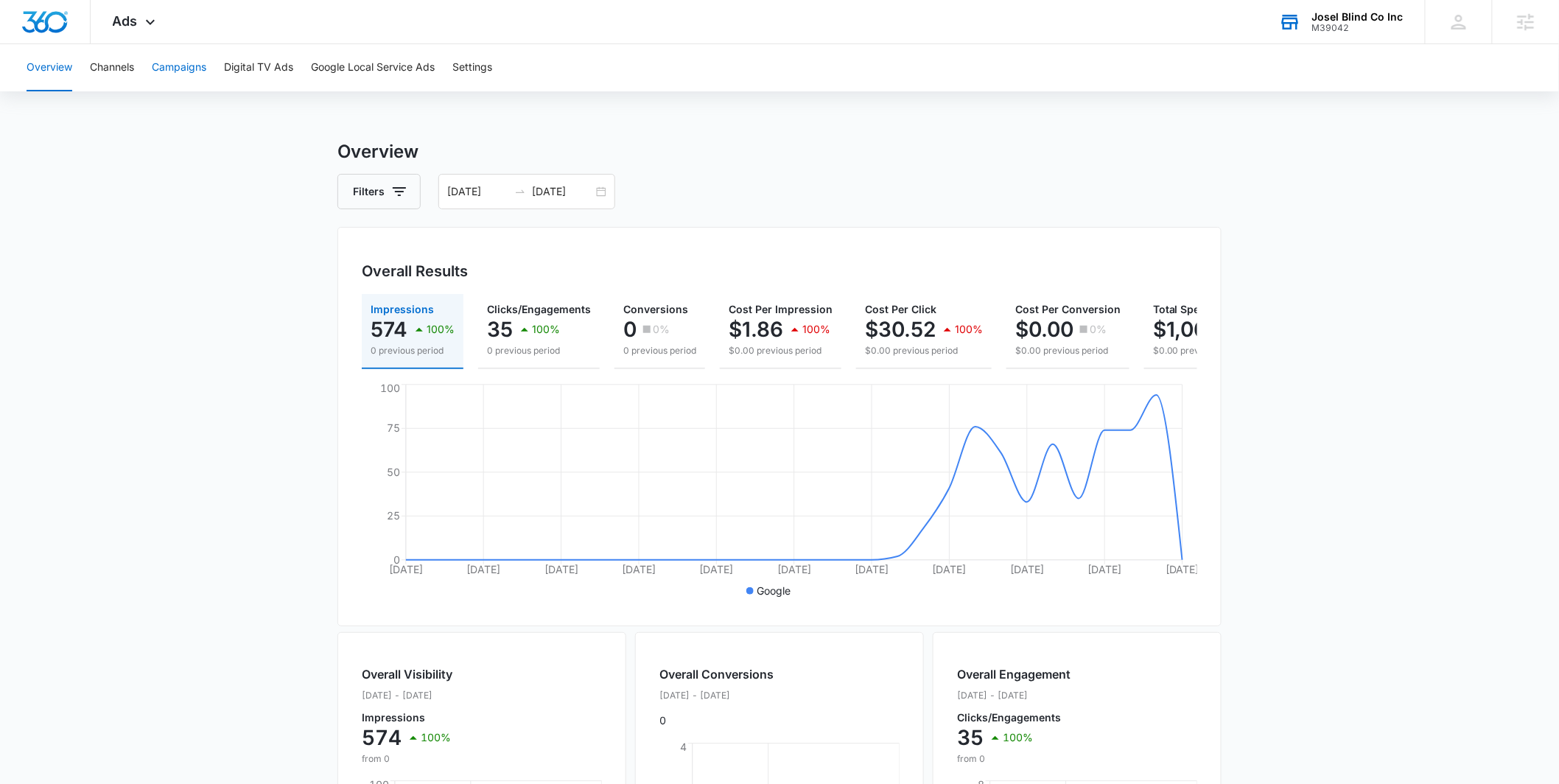
click at [159, 58] on button "Campaigns" at bounding box center [179, 67] width 54 height 48
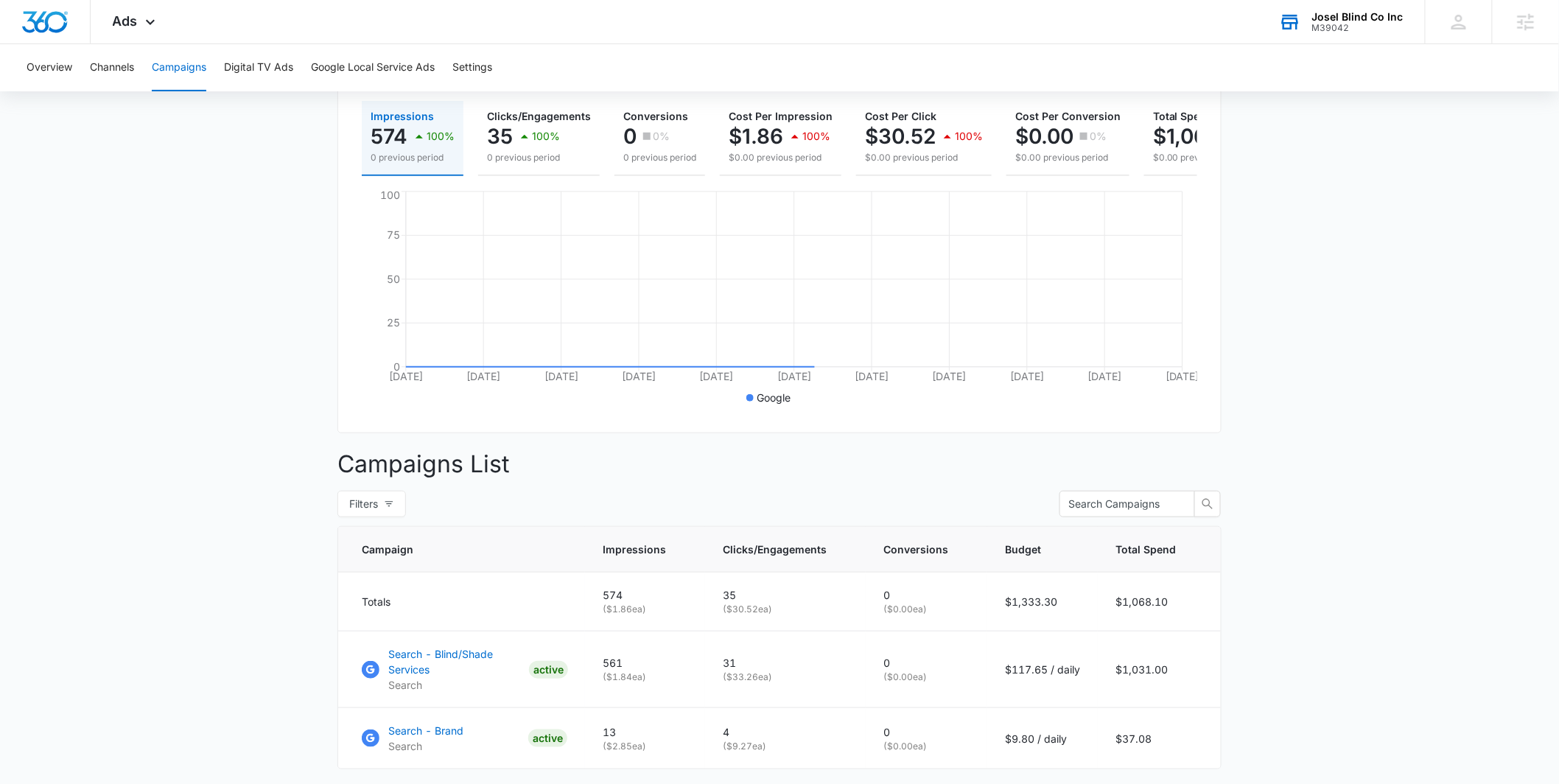
scroll to position [293, 0]
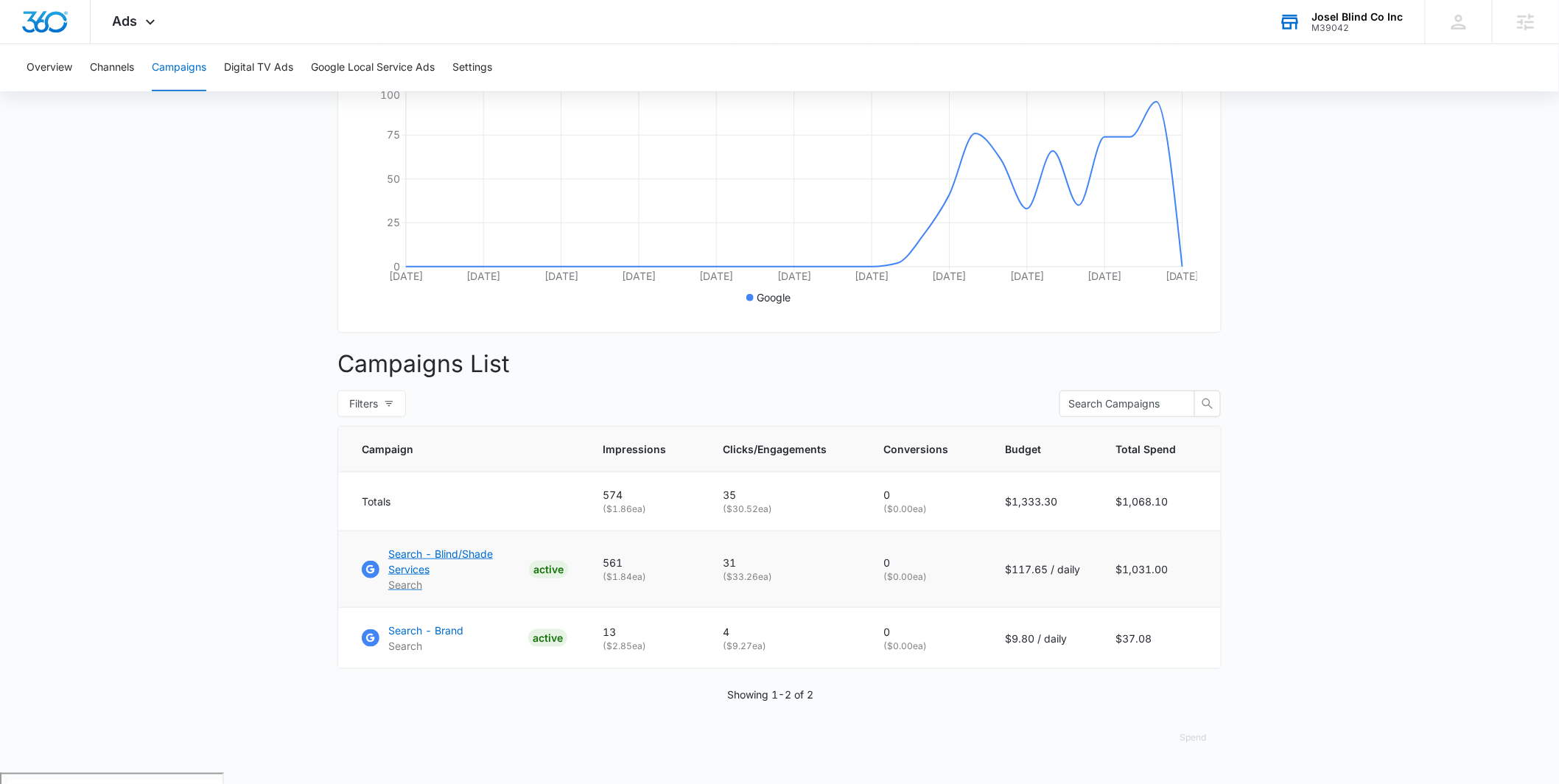
click at [415, 565] on p "Search - Blind/Shade Services" at bounding box center [456, 562] width 135 height 31
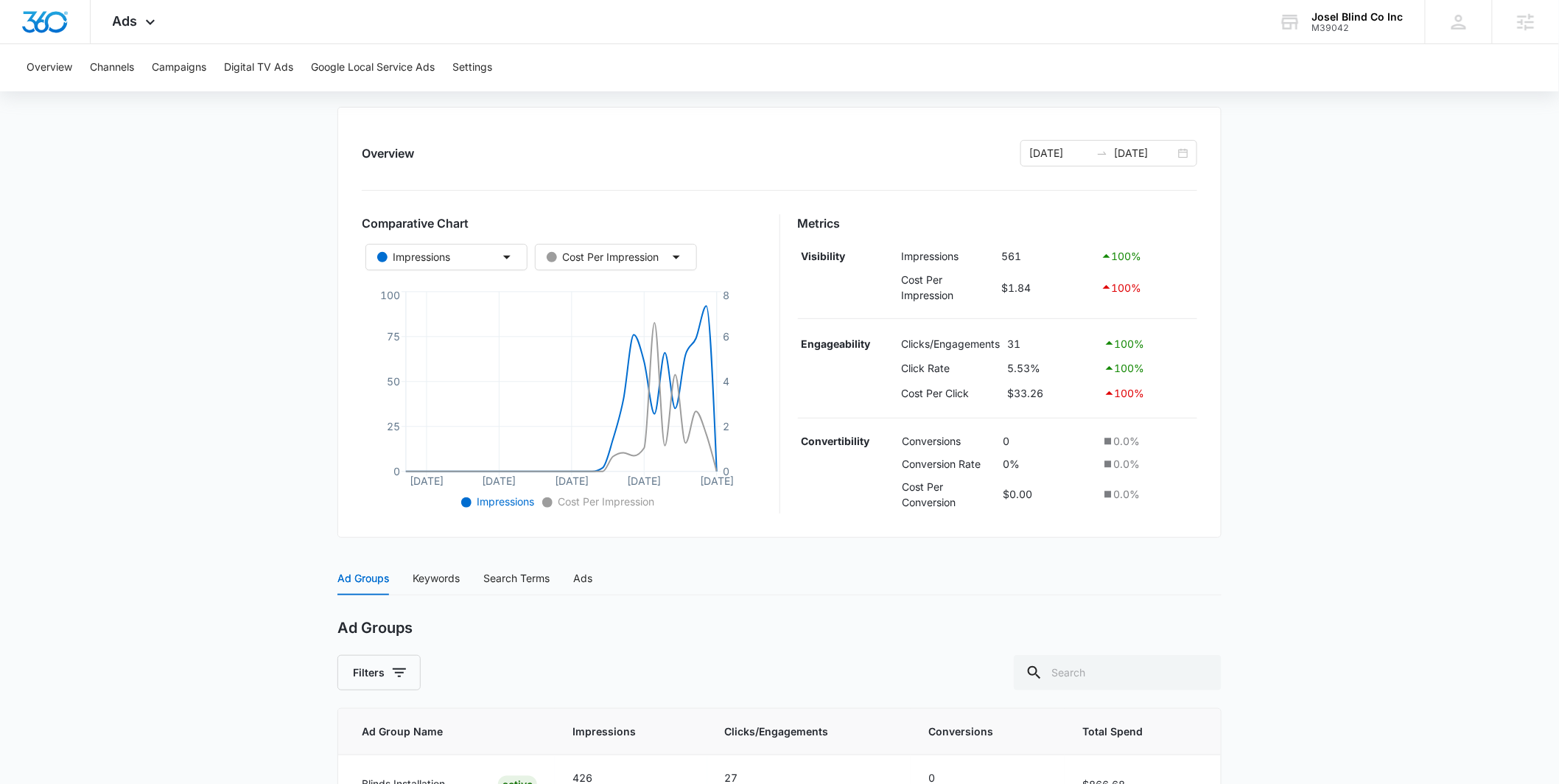
scroll to position [3, 0]
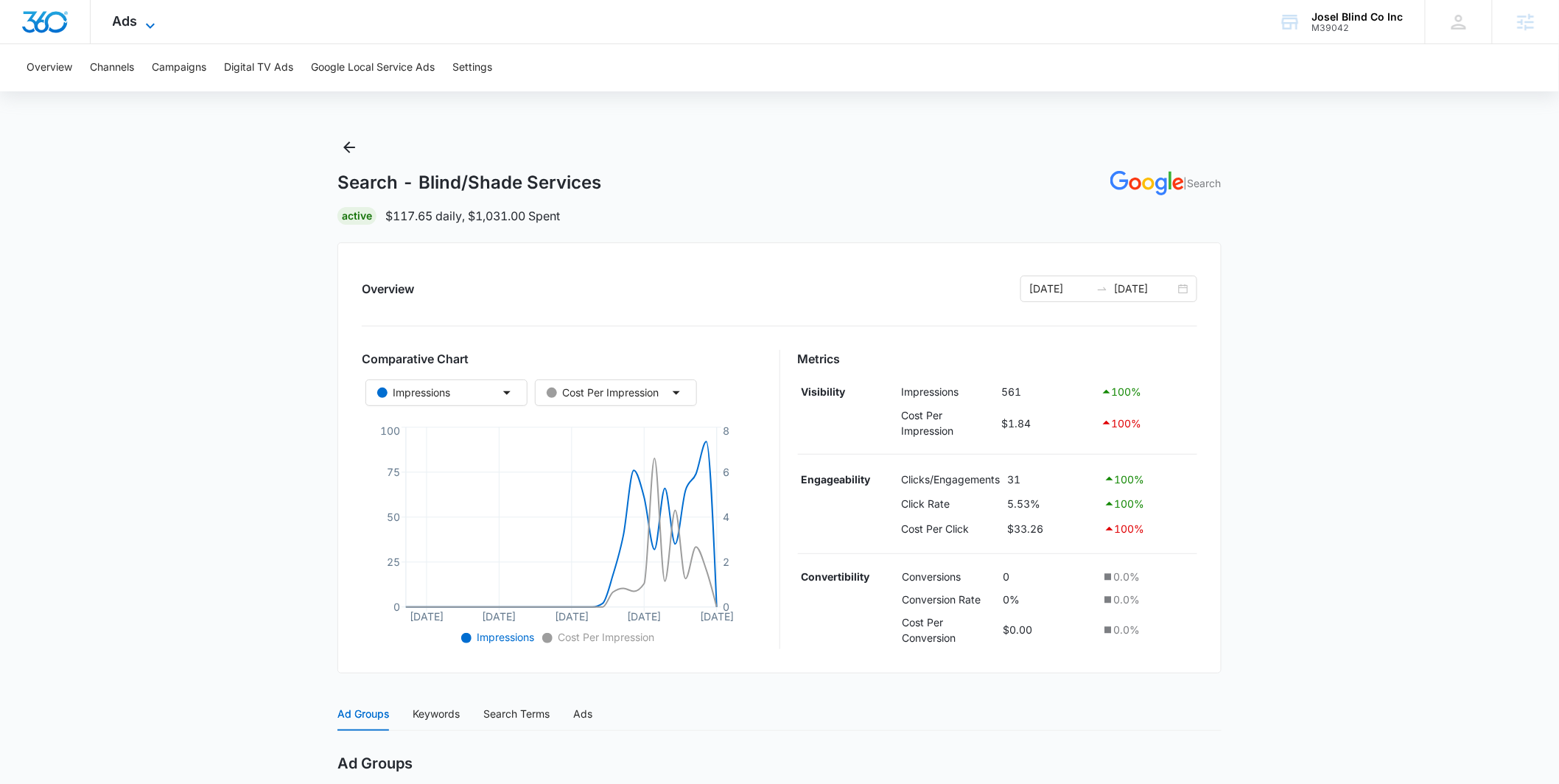
click at [155, 29] on icon at bounding box center [150, 26] width 17 height 17
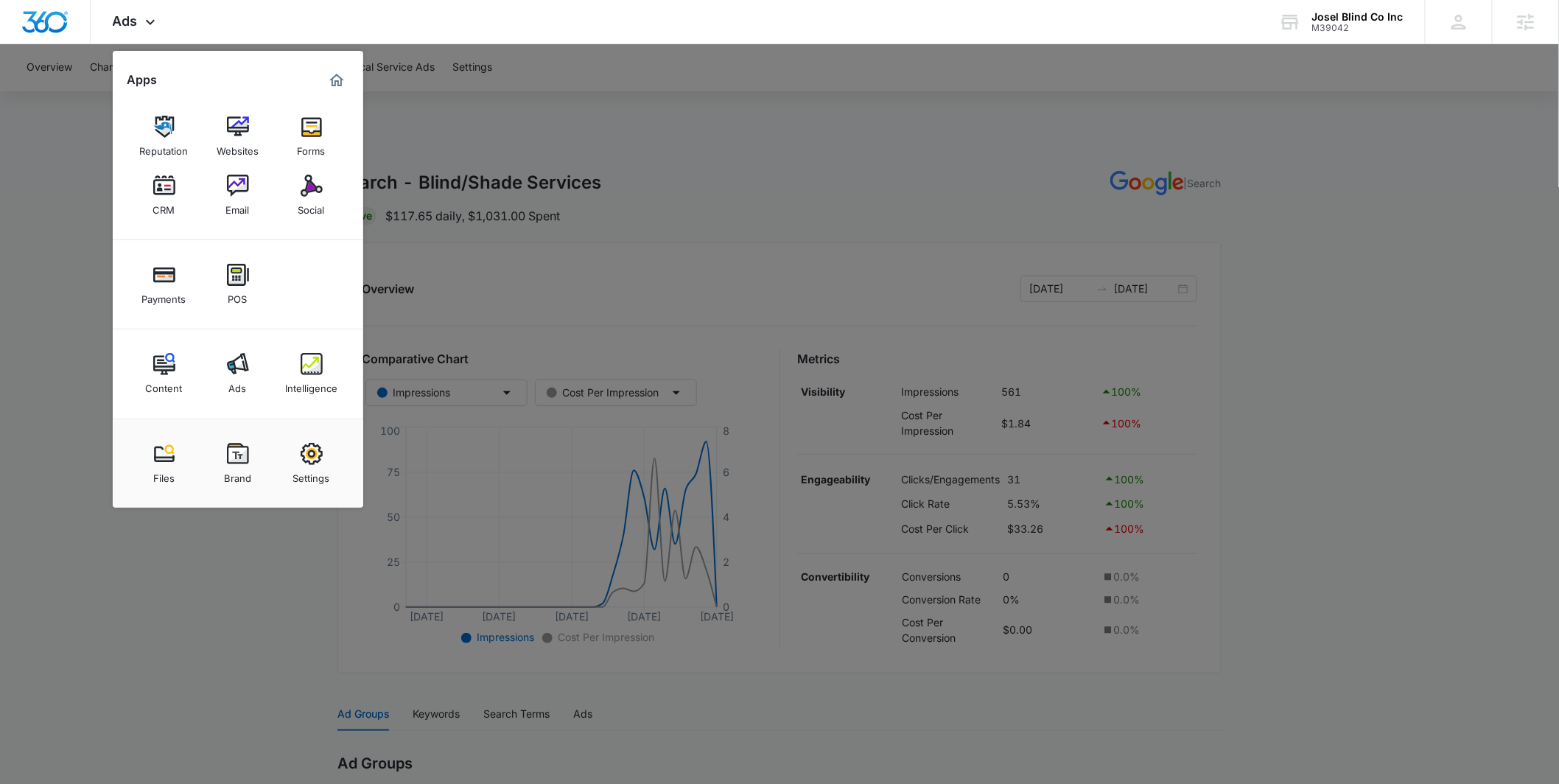
click at [227, 367] on img at bounding box center [239, 364] width 22 height 22
